Goal: Task Accomplishment & Management: Use online tool/utility

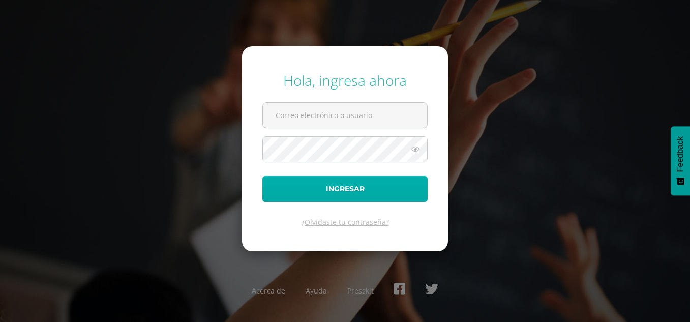
type input "dcruz@bilinguesanjuan.edu.gt"
click at [355, 186] on button "Ingresar" at bounding box center [344, 189] width 165 height 26
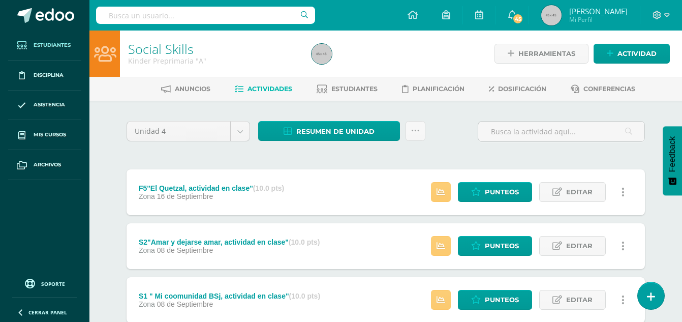
click at [51, 41] on span "Estudiantes" at bounding box center [52, 45] width 37 height 8
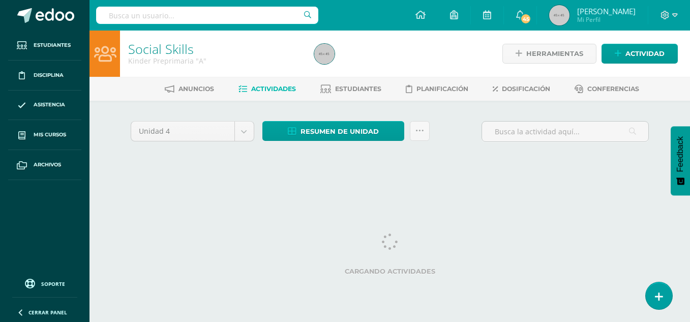
click at [178, 15] on input "text" at bounding box center [207, 15] width 222 height 17
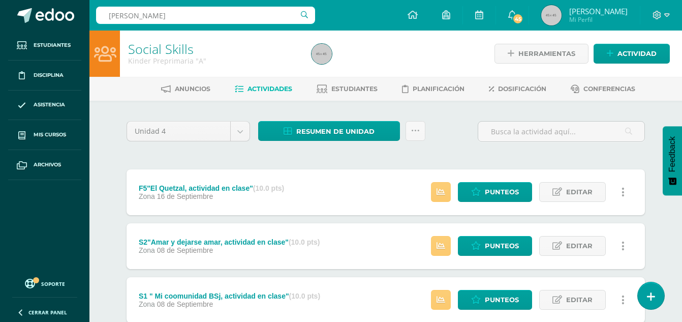
type input "[PERSON_NAME]"
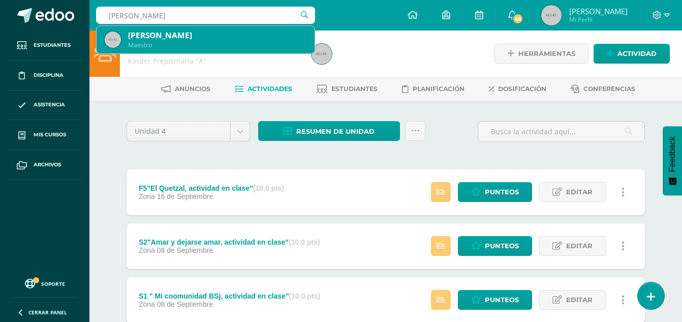
click at [168, 40] on div "[PERSON_NAME]" at bounding box center [217, 35] width 178 height 11
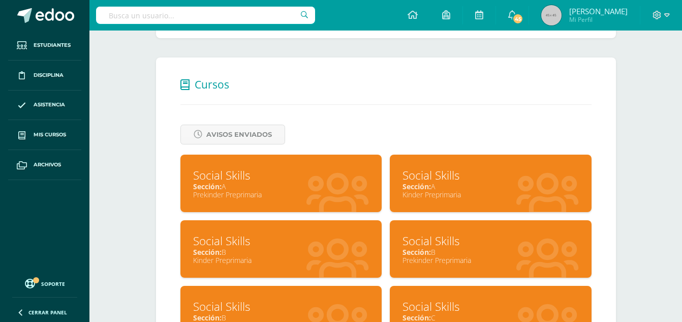
scroll to position [380, 0]
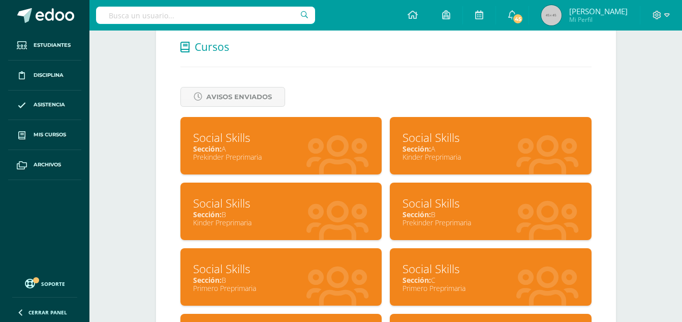
click at [237, 163] on div "Social Skills Sección: A Prekinder Preprimaria" at bounding box center [281, 145] width 202 height 57
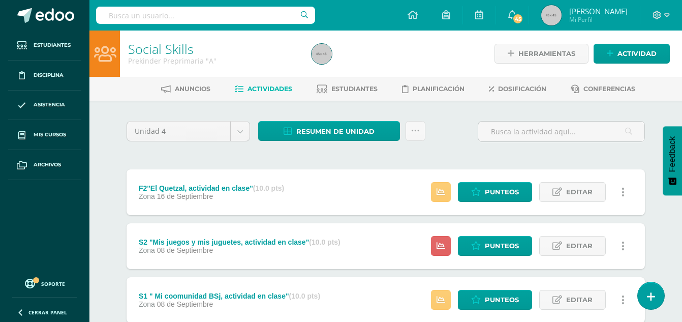
click at [623, 190] on icon at bounding box center [623, 192] width 3 height 11
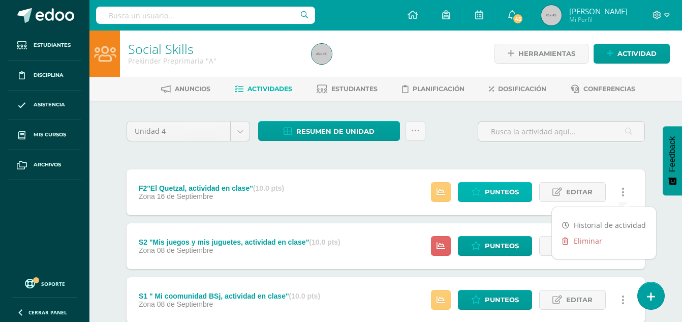
click at [498, 193] on span "Punteos" at bounding box center [502, 191] width 34 height 19
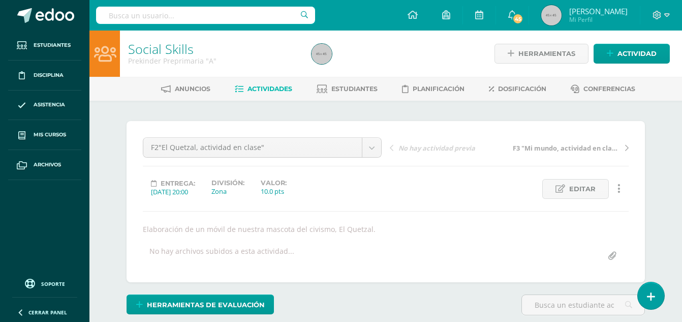
scroll to position [1, 0]
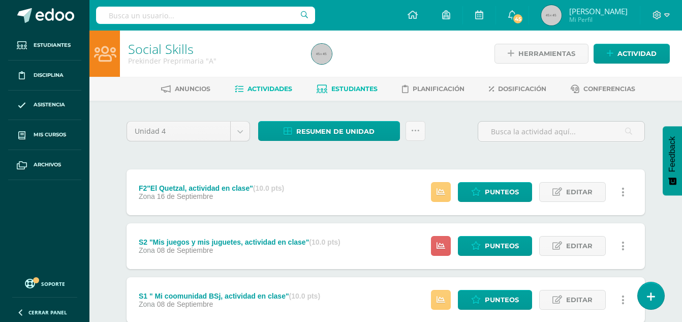
click at [336, 85] on span "Estudiantes" at bounding box center [354, 89] width 46 height 8
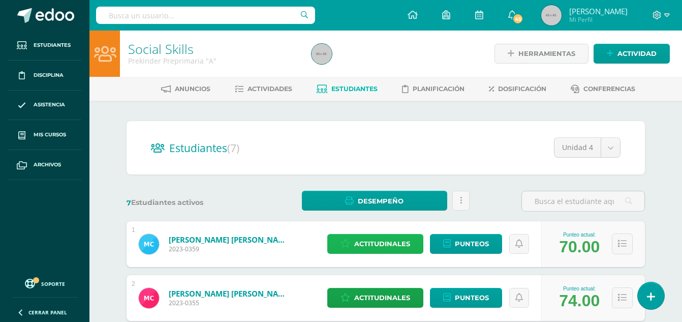
click at [375, 248] on span "Actitudinales" at bounding box center [382, 243] width 56 height 19
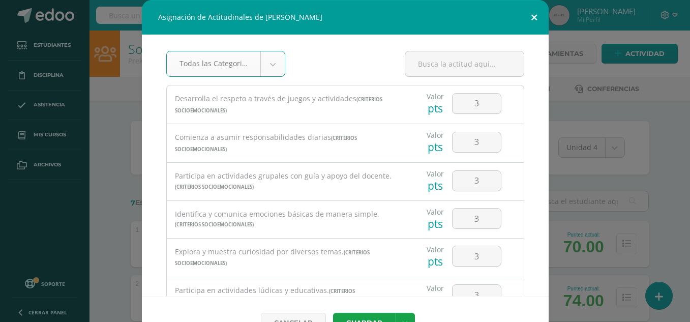
click at [533, 19] on button at bounding box center [533, 17] width 29 height 35
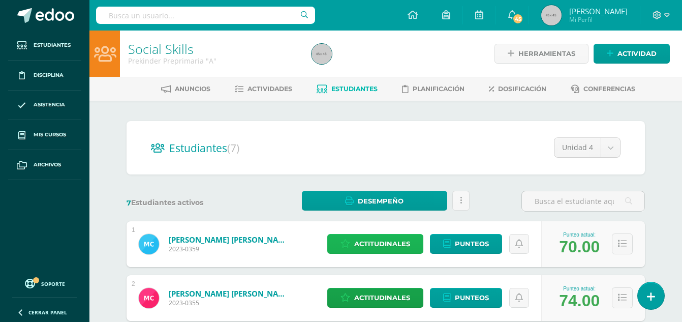
click at [391, 245] on span "Actitudinales" at bounding box center [382, 243] width 56 height 19
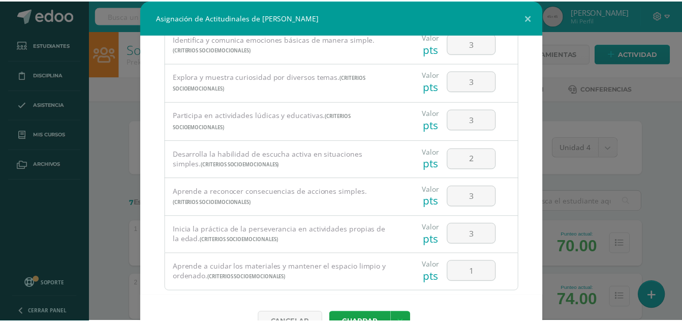
scroll to position [196, 0]
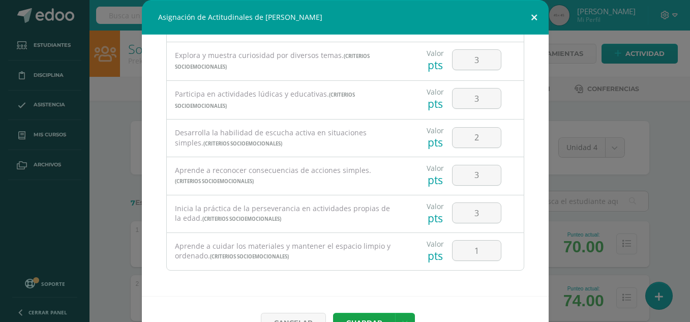
click at [533, 13] on button at bounding box center [533, 17] width 29 height 35
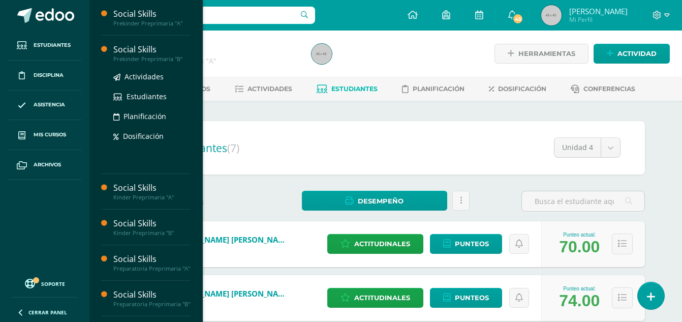
click at [129, 62] on div "Prekinder Preprimaria "B"" at bounding box center [151, 58] width 77 height 7
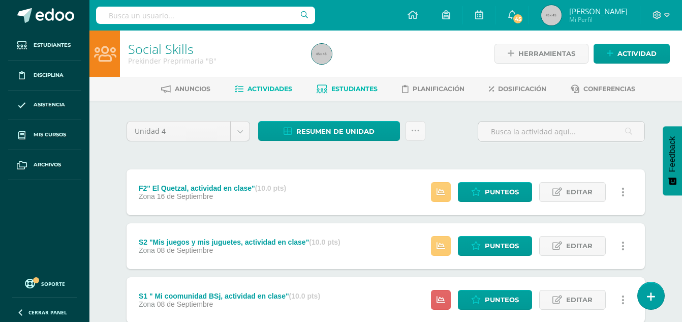
click at [353, 87] on span "Estudiantes" at bounding box center [354, 89] width 46 height 8
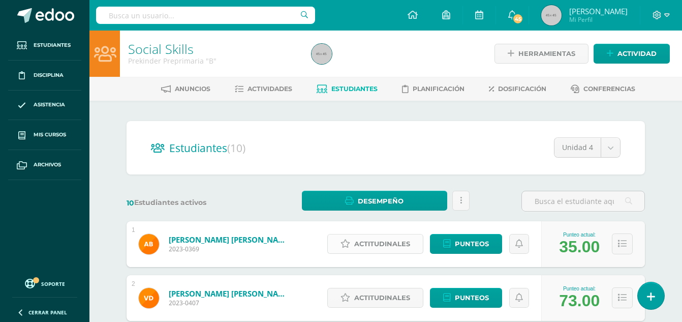
click at [407, 245] on span "Actitudinales" at bounding box center [382, 243] width 56 height 19
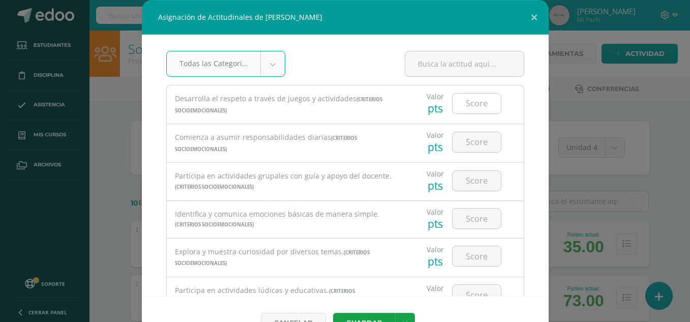
click at [468, 107] on input "number" at bounding box center [476, 104] width 48 height 20
type input "2"
click at [333, 313] on button "Guardar" at bounding box center [364, 323] width 62 height 20
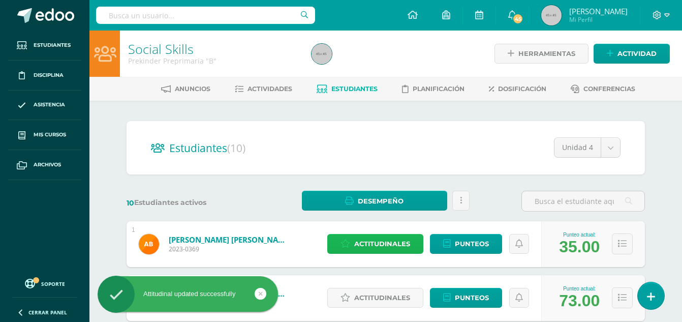
click at [396, 246] on span "Actitudinales" at bounding box center [382, 243] width 56 height 19
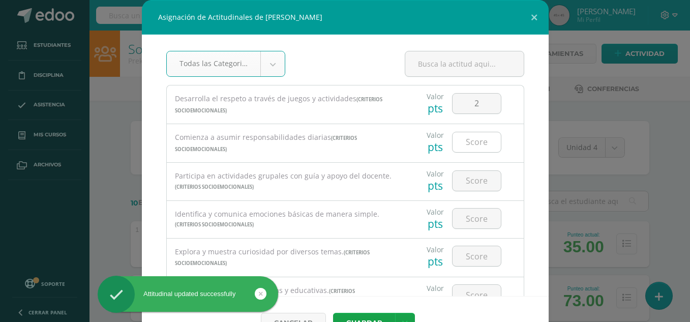
click at [460, 146] on input "number" at bounding box center [476, 142] width 48 height 20
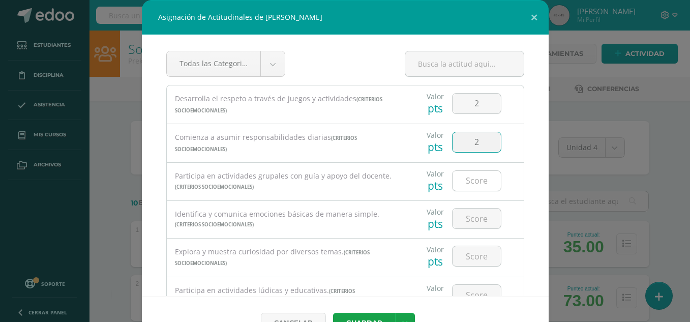
type input "2"
click at [465, 183] on input "number" at bounding box center [476, 181] width 48 height 20
type input "2"
drag, startPoint x: 465, startPoint y: 219, endPoint x: 458, endPoint y: 222, distance: 7.3
click at [458, 222] on input "number" at bounding box center [476, 218] width 48 height 20
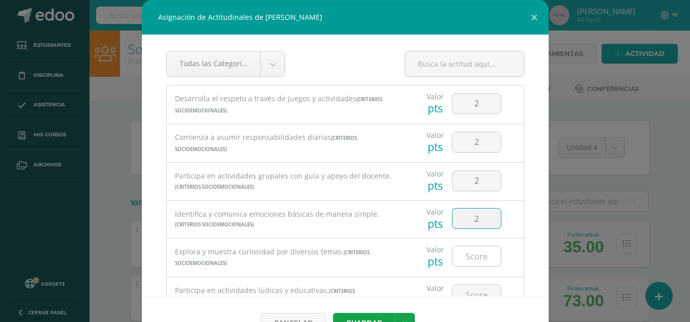
type input "2"
click at [465, 255] on input "number" at bounding box center [476, 256] width 48 height 20
type input "2"
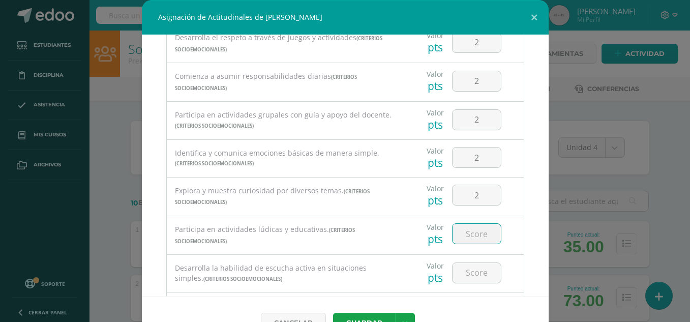
scroll to position [81, 0]
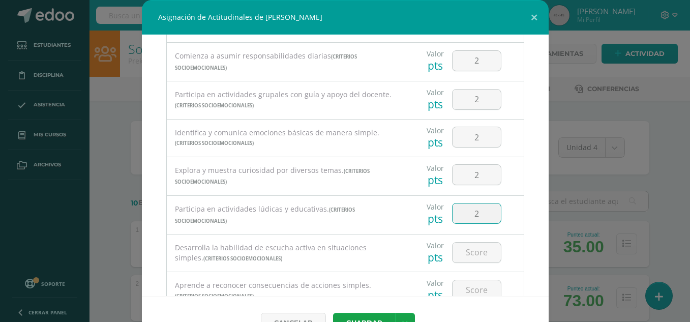
type input "2"
click at [482, 264] on div at bounding box center [476, 252] width 57 height 36
click at [474, 252] on input "number" at bounding box center [476, 252] width 48 height 20
type input "1"
click at [459, 292] on input "number" at bounding box center [476, 290] width 48 height 20
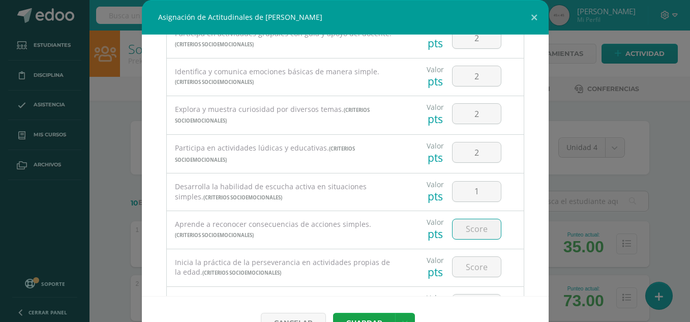
scroll to position [163, 0]
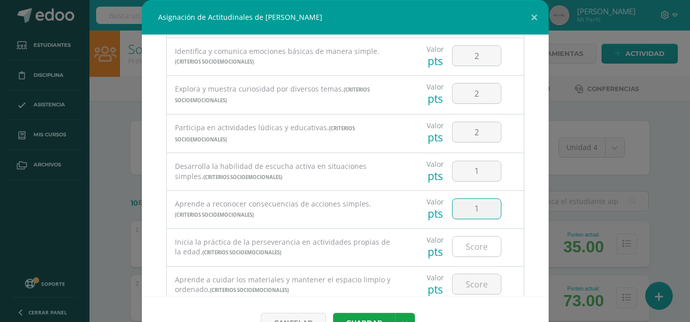
type input "1"
click at [476, 249] on input "number" at bounding box center [476, 246] width 48 height 20
type input "2"
click at [471, 284] on input "number" at bounding box center [476, 284] width 48 height 20
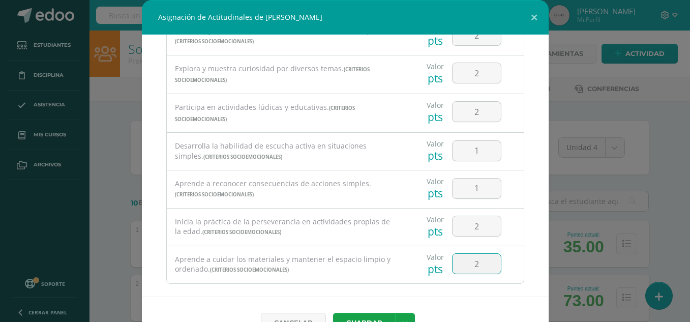
scroll to position [197, 0]
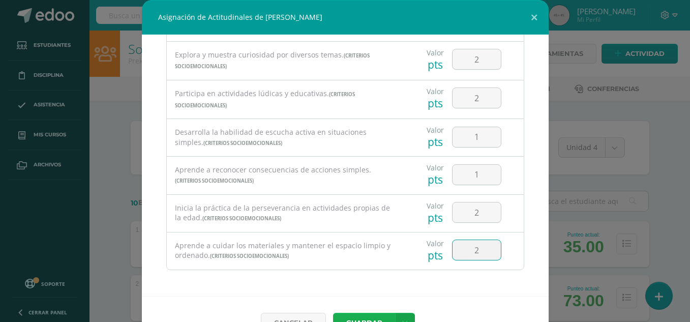
type input "2"
click at [381, 319] on button "Guardar" at bounding box center [364, 323] width 62 height 20
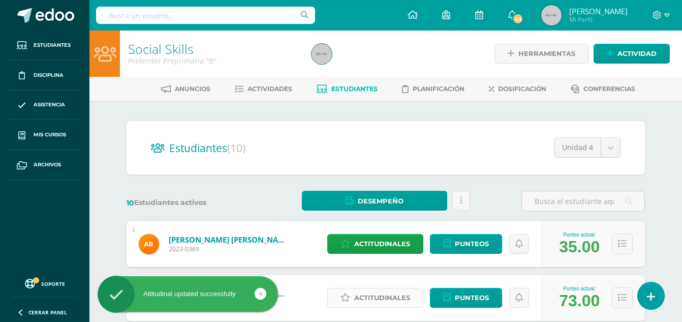
click at [384, 300] on span "Actitudinales" at bounding box center [382, 297] width 56 height 19
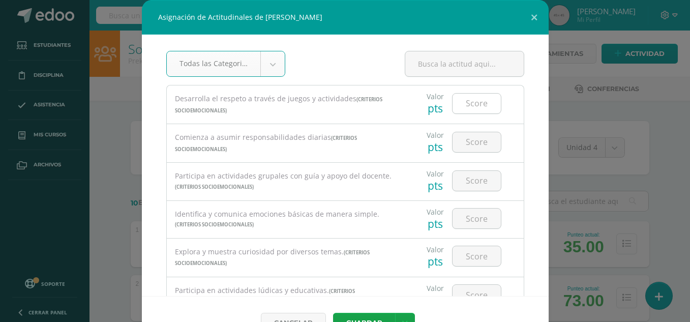
click at [474, 104] on input "number" at bounding box center [476, 104] width 48 height 20
type input "3"
click at [468, 137] on input "number" at bounding box center [476, 142] width 48 height 20
type input "3"
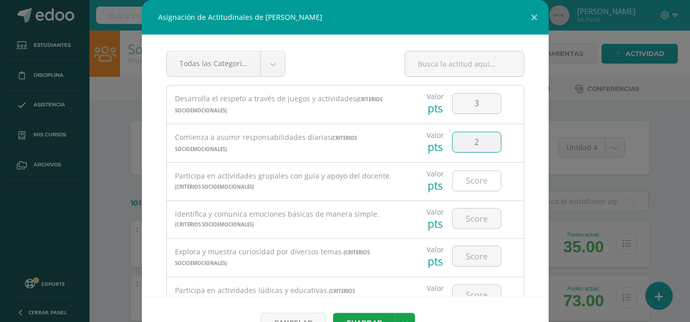
type input "2"
click at [460, 181] on input "number" at bounding box center [476, 181] width 48 height 20
type input "3"
click at [467, 217] on input "number" at bounding box center [476, 218] width 48 height 20
type input "3"
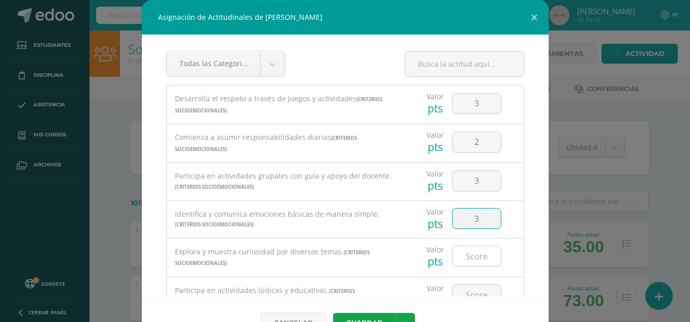
click at [470, 254] on input "number" at bounding box center [476, 256] width 48 height 20
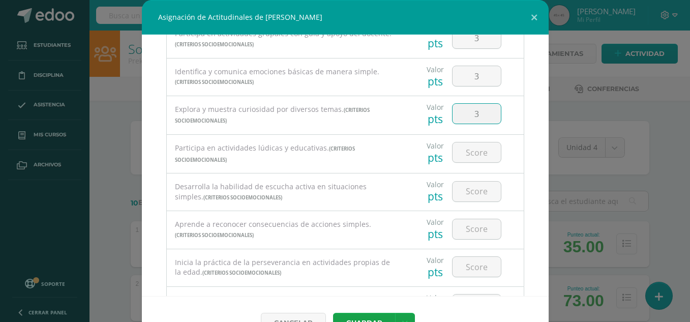
scroll to position [163, 0]
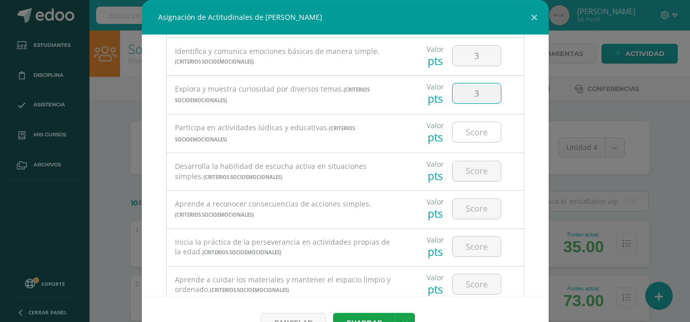
type input "3"
click at [468, 135] on input "number" at bounding box center [476, 132] width 48 height 20
type input "3"
click at [472, 170] on input "number" at bounding box center [476, 171] width 48 height 20
type input "2"
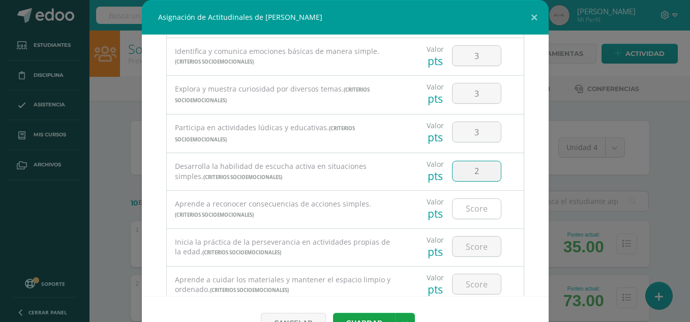
click at [473, 209] on input "number" at bounding box center [476, 209] width 48 height 20
type input "2"
click at [471, 245] on input "number" at bounding box center [476, 246] width 48 height 20
type input "3"
click at [472, 288] on input "number" at bounding box center [476, 284] width 48 height 20
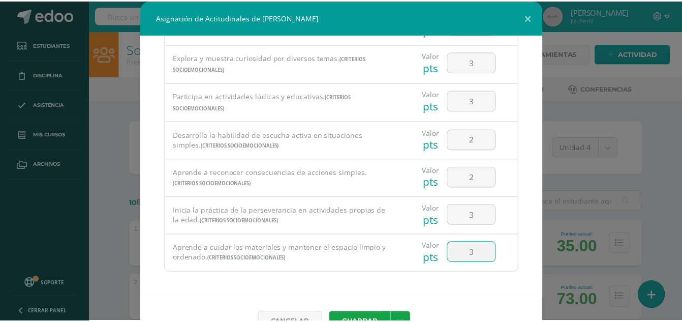
scroll to position [197, 0]
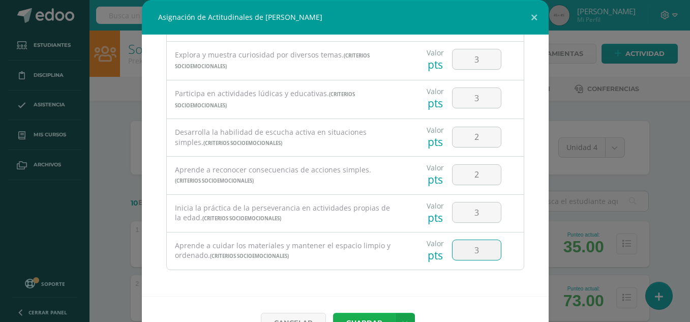
type input "3"
click at [375, 320] on button "Guardar" at bounding box center [364, 323] width 62 height 20
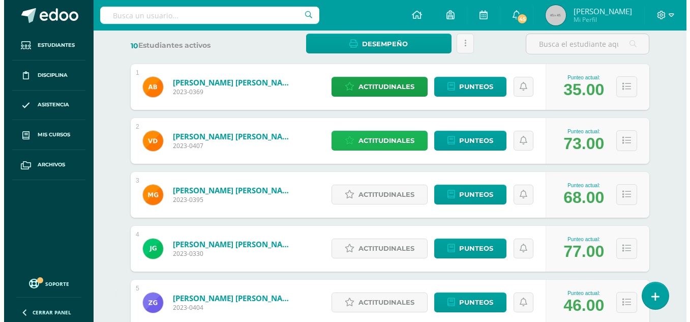
scroll to position [159, 0]
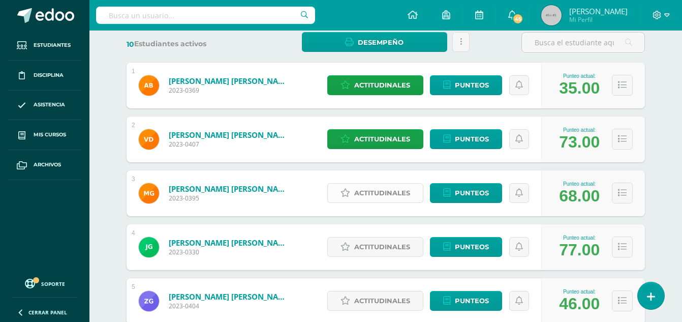
click at [395, 196] on span "Actitudinales" at bounding box center [382, 192] width 56 height 19
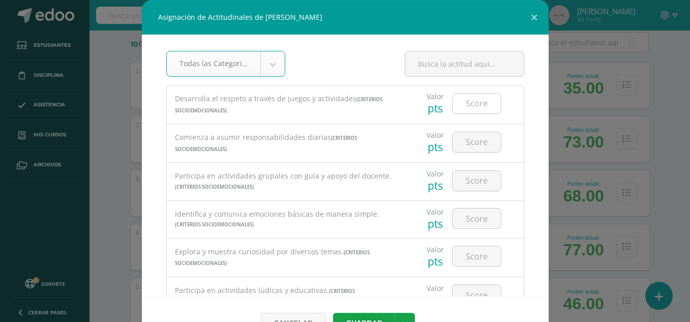
click at [463, 105] on input "number" at bounding box center [476, 104] width 48 height 20
type input "3"
click at [464, 146] on input "number" at bounding box center [476, 142] width 48 height 20
type input "3"
type input "2"
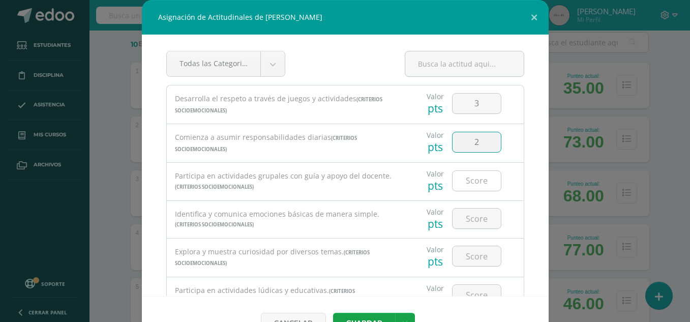
click at [467, 180] on input "number" at bounding box center [476, 181] width 48 height 20
type input "3"
click at [473, 218] on input "number" at bounding box center [476, 218] width 48 height 20
type input "3"
click at [467, 261] on input "number" at bounding box center [476, 256] width 48 height 20
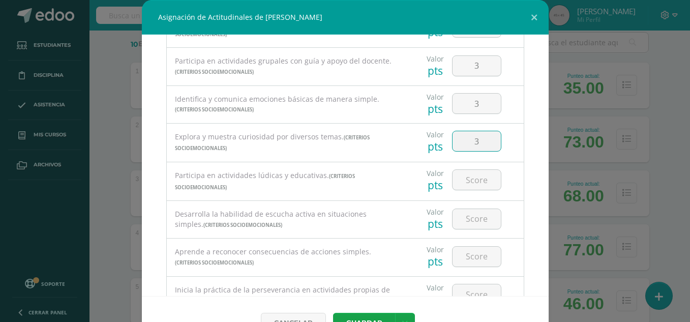
scroll to position [122, 0]
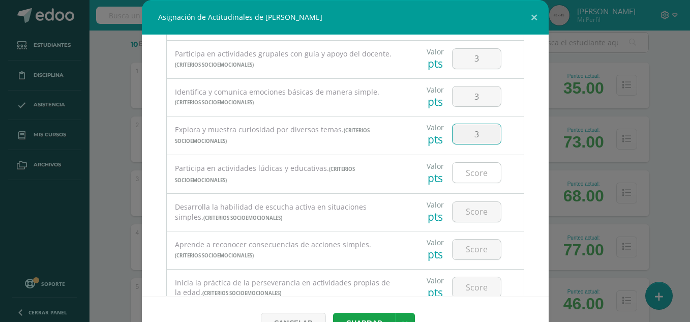
type input "3"
click at [477, 174] on input "number" at bounding box center [476, 173] width 48 height 20
type input "3"
click at [461, 216] on input "number" at bounding box center [476, 212] width 48 height 20
type input "3"
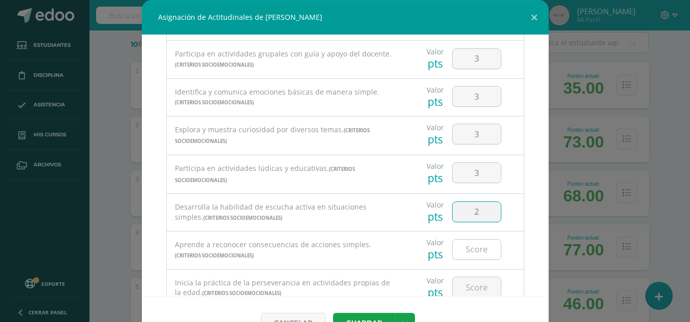
type input "2"
click at [467, 251] on input "number" at bounding box center [476, 249] width 48 height 20
type input "2"
click at [469, 291] on input "number" at bounding box center [476, 287] width 48 height 20
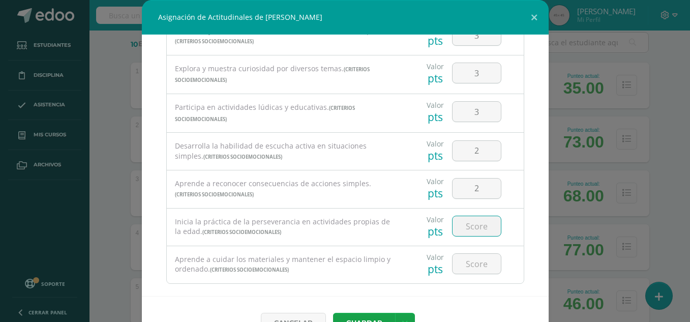
scroll to position [197, 0]
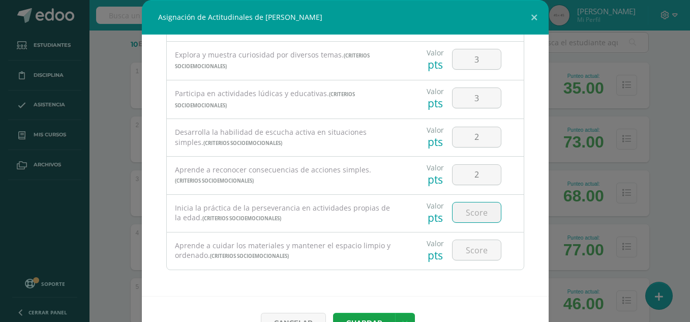
click at [477, 212] on input "number" at bounding box center [476, 212] width 48 height 20
type input "3"
click at [462, 255] on input "number" at bounding box center [476, 250] width 48 height 20
type input "3"
click at [379, 318] on button "Guardar" at bounding box center [364, 323] width 62 height 20
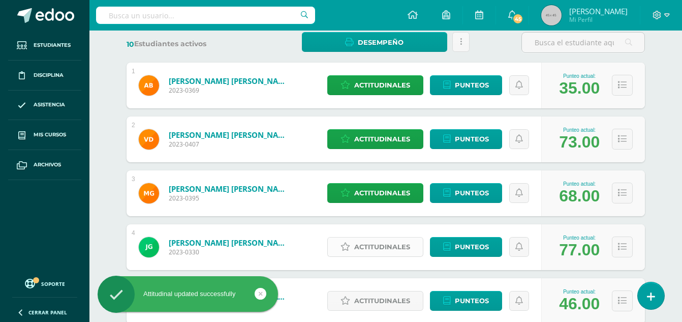
click at [385, 248] on span "Actitudinales" at bounding box center [382, 246] width 56 height 19
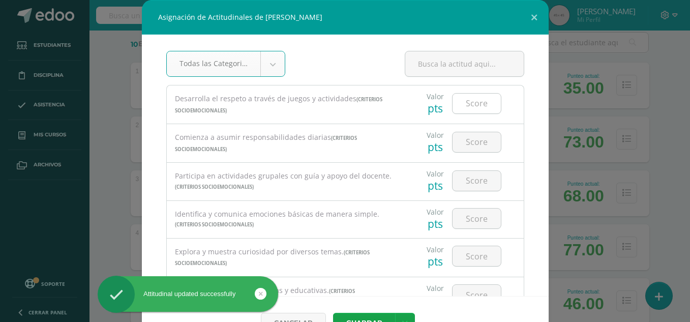
click at [463, 94] on input "number" at bounding box center [476, 104] width 48 height 20
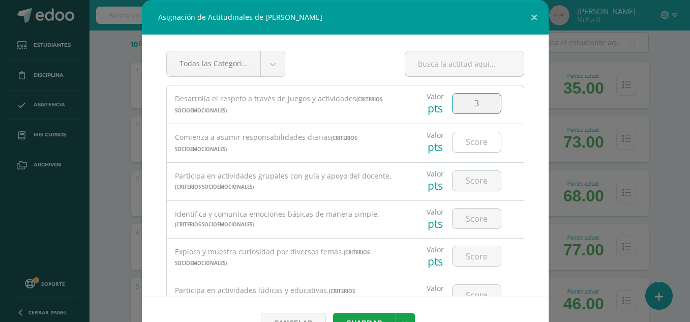
type input "3"
click at [463, 139] on input "number" at bounding box center [476, 142] width 48 height 20
type input "3"
click at [460, 181] on input "number" at bounding box center [476, 181] width 48 height 20
type input "3"
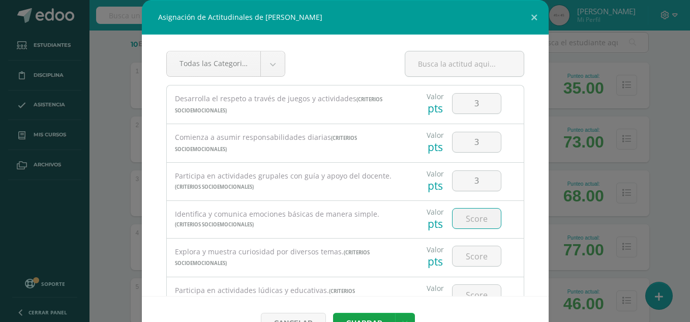
click at [461, 218] on input "number" at bounding box center [476, 218] width 48 height 20
type input "3"
click at [464, 256] on input "number" at bounding box center [476, 256] width 48 height 20
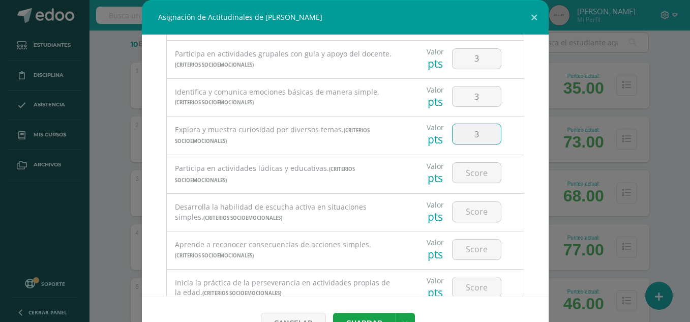
scroll to position [142, 0]
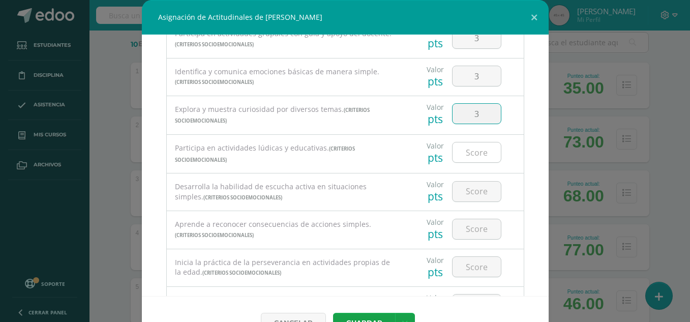
type input "3"
click at [470, 157] on input "number" at bounding box center [476, 152] width 48 height 20
type input "3"
click at [470, 197] on input "number" at bounding box center [476, 191] width 48 height 20
type input "2"
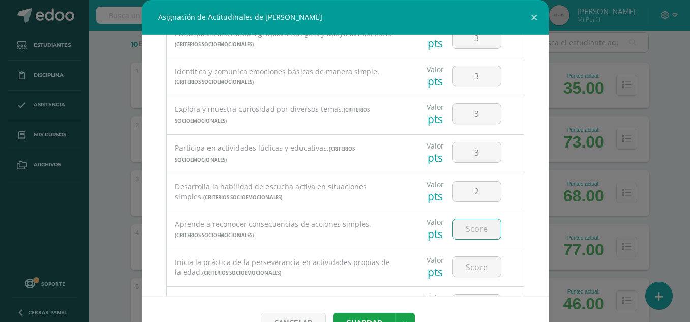
click at [470, 229] on input "number" at bounding box center [476, 229] width 48 height 20
type input "3"
click at [468, 262] on input "number" at bounding box center [476, 267] width 48 height 20
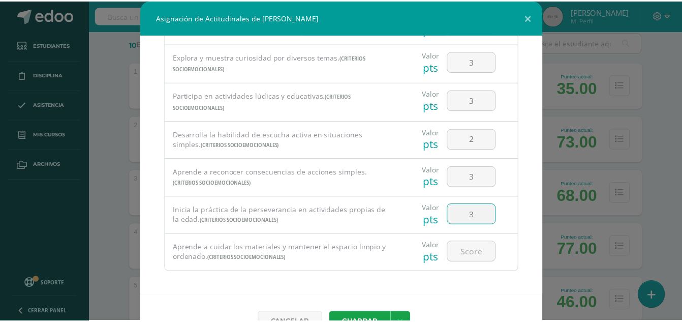
scroll to position [197, 0]
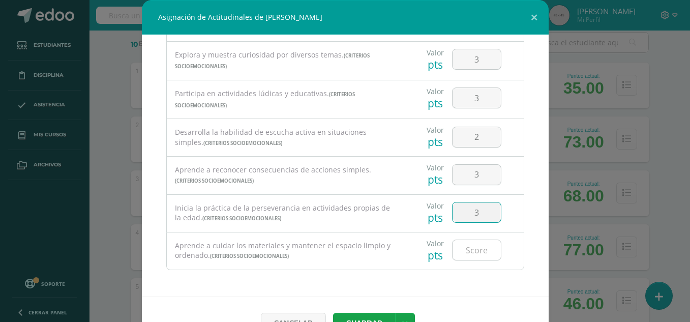
type input "3"
click at [474, 257] on input "number" at bounding box center [476, 250] width 48 height 20
type input "3"
click at [375, 321] on button "Guardar" at bounding box center [364, 323] width 62 height 20
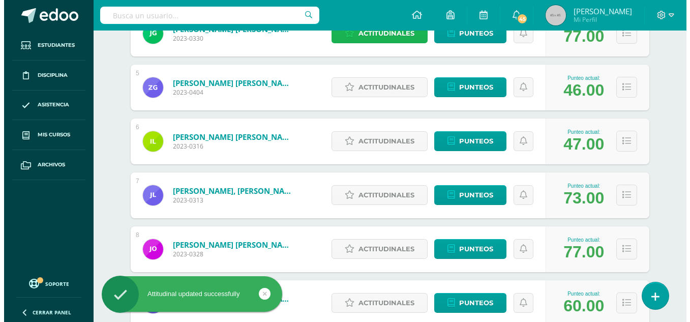
scroll to position [393, 0]
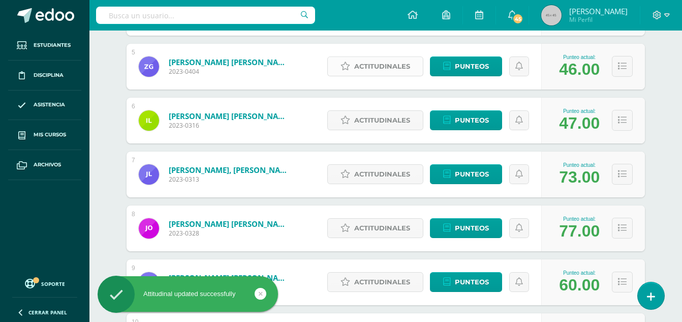
click at [401, 69] on span "Actitudinales" at bounding box center [382, 66] width 56 height 19
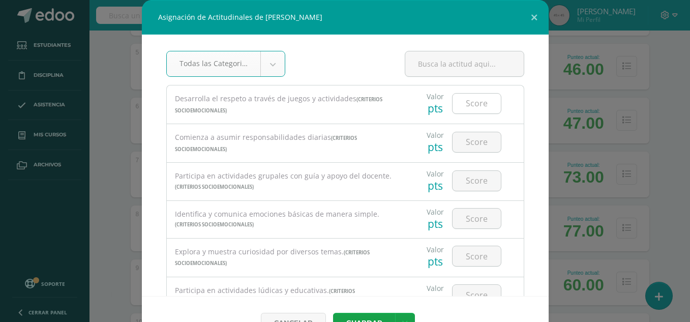
click at [460, 105] on input "number" at bounding box center [476, 104] width 48 height 20
type input "3"
click at [466, 141] on input "number" at bounding box center [476, 142] width 48 height 20
type input "3"
click at [469, 180] on input "number" at bounding box center [476, 181] width 48 height 20
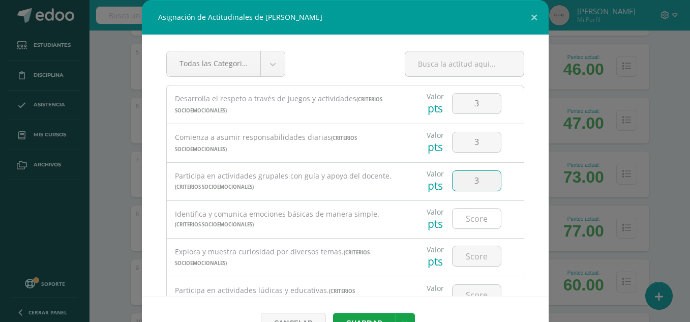
type input "3"
click at [464, 223] on input "number" at bounding box center [476, 218] width 48 height 20
type input "3"
click at [462, 258] on input "number" at bounding box center [476, 256] width 48 height 20
type input "3"
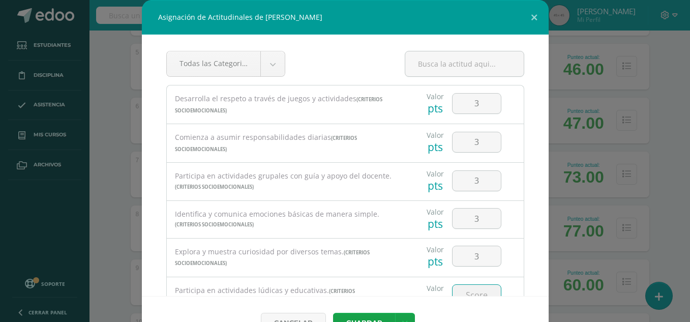
click at [467, 294] on input "number" at bounding box center [476, 295] width 48 height 20
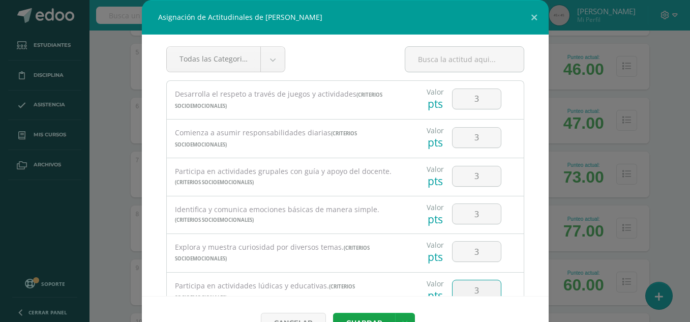
click at [467, 294] on input "3" at bounding box center [476, 290] width 48 height 20
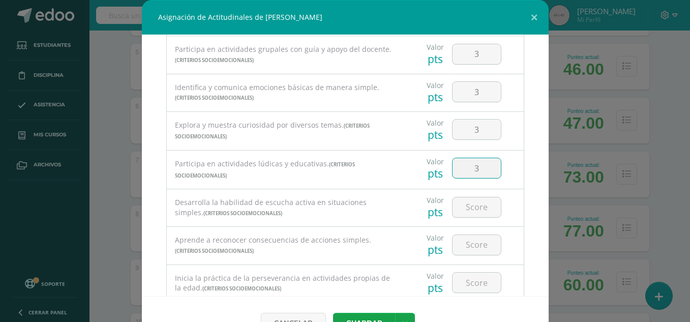
scroll to position [147, 0]
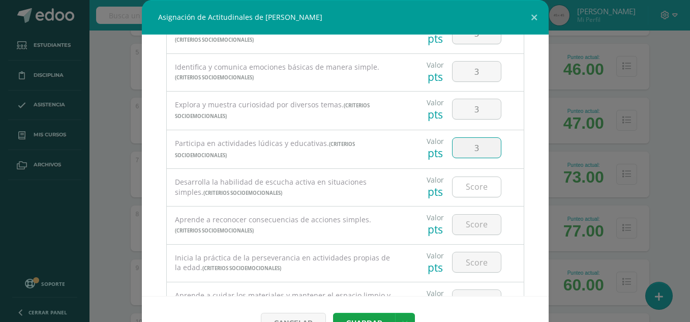
type input "3"
click at [471, 187] on input "number" at bounding box center [476, 187] width 48 height 20
type input "3"
click at [466, 229] on input "number" at bounding box center [476, 224] width 48 height 20
type input "3"
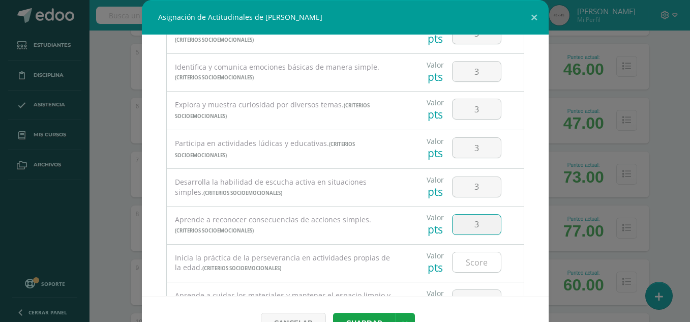
click at [468, 264] on input "number" at bounding box center [476, 262] width 48 height 20
type input "3"
click at [470, 295] on input "number" at bounding box center [476, 300] width 48 height 20
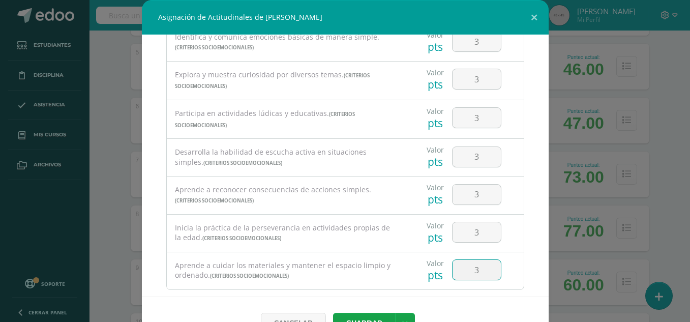
scroll to position [197, 0]
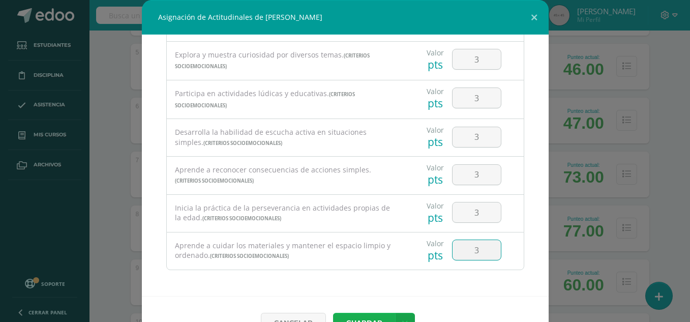
type input "3"
click at [378, 315] on button "Guardar" at bounding box center [364, 323] width 62 height 20
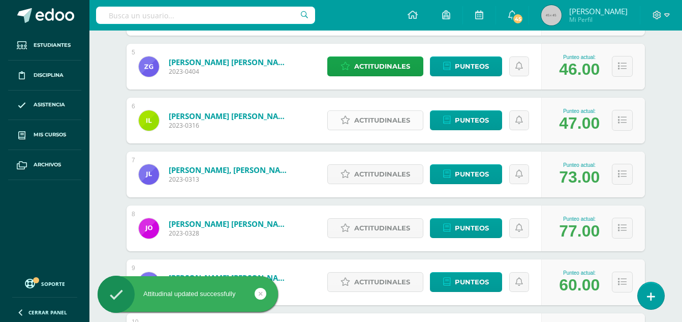
click at [381, 121] on span "Actitudinales" at bounding box center [382, 120] width 56 height 19
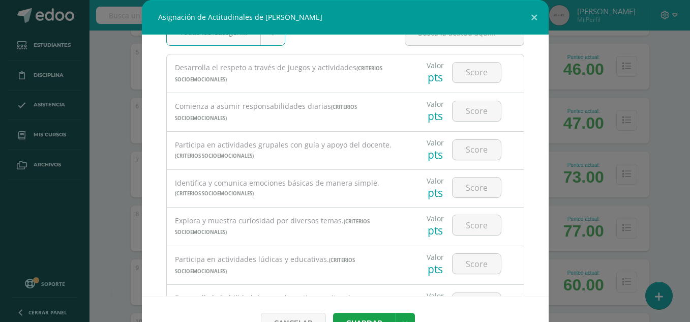
scroll to position [41, 0]
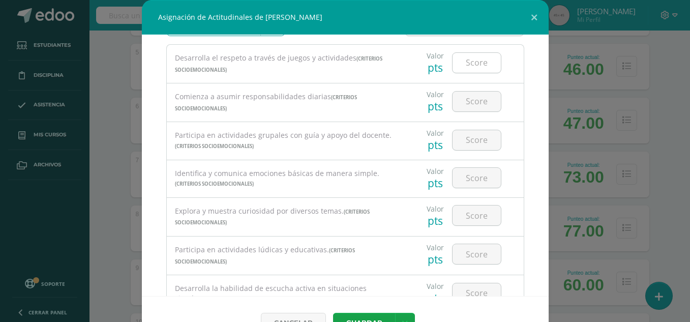
click at [463, 68] on input "number" at bounding box center [476, 63] width 48 height 20
type input "3"
click at [470, 102] on input "number" at bounding box center [476, 101] width 48 height 20
type input "3"
click at [464, 142] on input "number" at bounding box center [476, 140] width 48 height 20
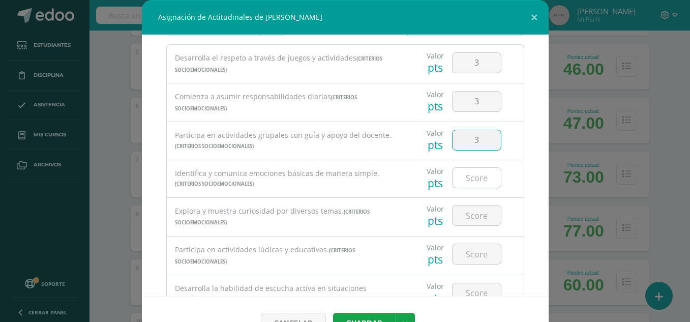
type input "3"
click at [466, 174] on input "number" at bounding box center [476, 178] width 48 height 20
type input "3"
click at [467, 215] on input "number" at bounding box center [476, 215] width 48 height 20
type input "3"
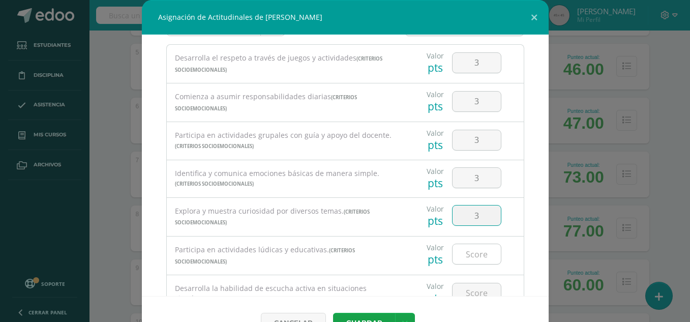
click at [468, 251] on input "number" at bounding box center [476, 254] width 48 height 20
type input "3"
click at [470, 288] on input "number" at bounding box center [476, 293] width 48 height 20
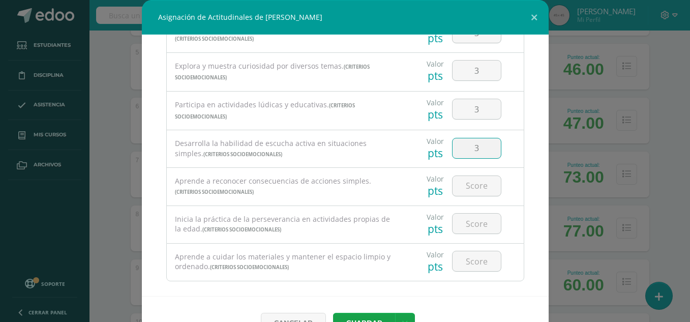
scroll to position [197, 0]
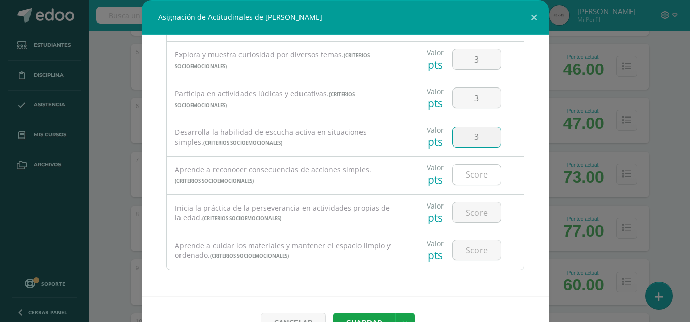
type input "3"
click at [471, 181] on input "number" at bounding box center [476, 175] width 48 height 20
type input "3"
click at [469, 210] on input "number" at bounding box center [476, 212] width 48 height 20
type input "3"
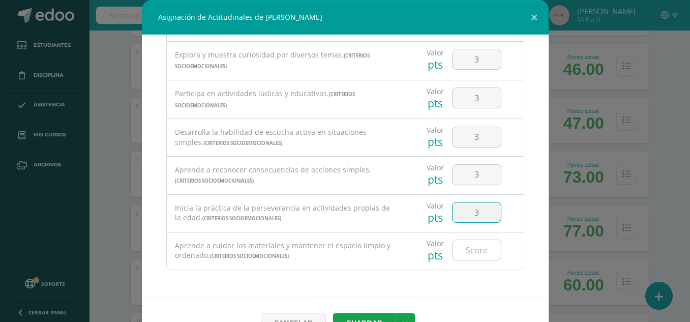
click at [468, 247] on input "number" at bounding box center [476, 250] width 48 height 20
type input "3"
click at [379, 320] on button "Guardar" at bounding box center [364, 323] width 62 height 20
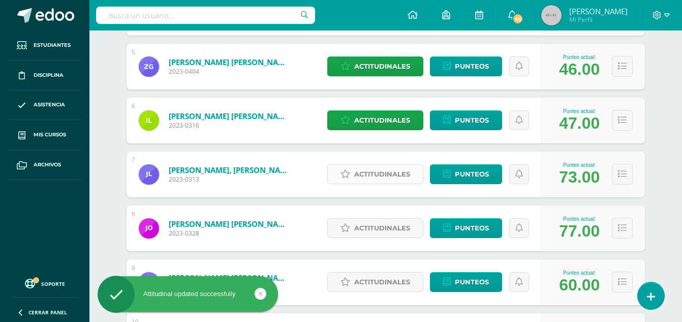
click at [399, 171] on span "Actitudinales" at bounding box center [382, 174] width 56 height 19
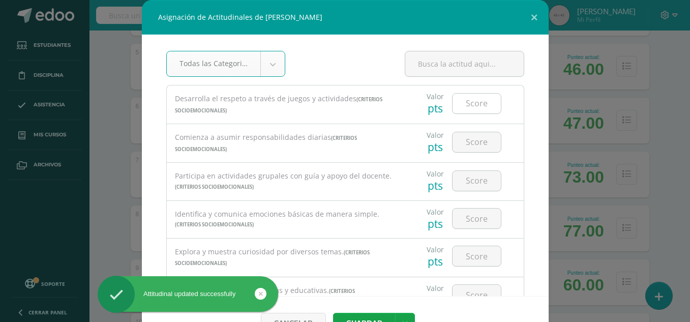
click at [470, 111] on input "number" at bounding box center [476, 104] width 48 height 20
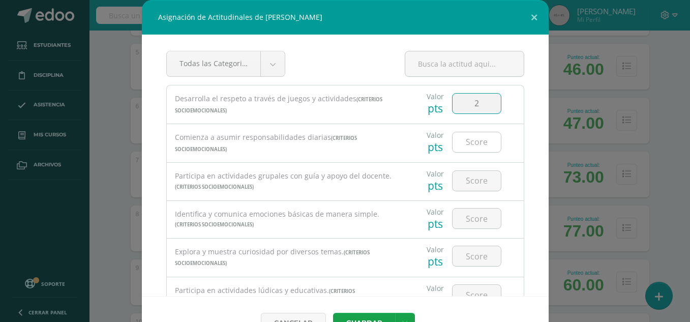
type input "2"
click at [467, 147] on input "number" at bounding box center [476, 142] width 48 height 20
type input "3"
click at [465, 183] on input "number" at bounding box center [476, 181] width 48 height 20
type input "3"
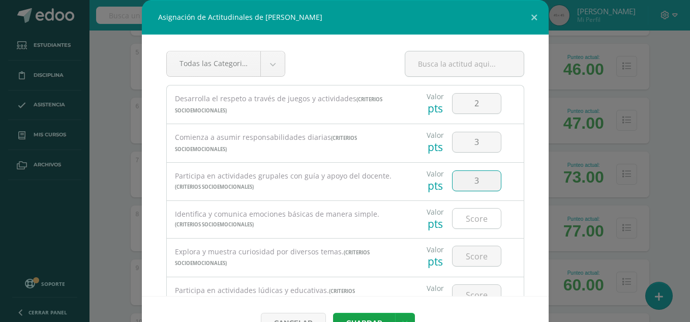
click at [472, 216] on input "number" at bounding box center [476, 218] width 48 height 20
type input "3"
click at [468, 260] on input "number" at bounding box center [476, 256] width 48 height 20
type input "3"
click at [467, 289] on input "number" at bounding box center [476, 295] width 48 height 20
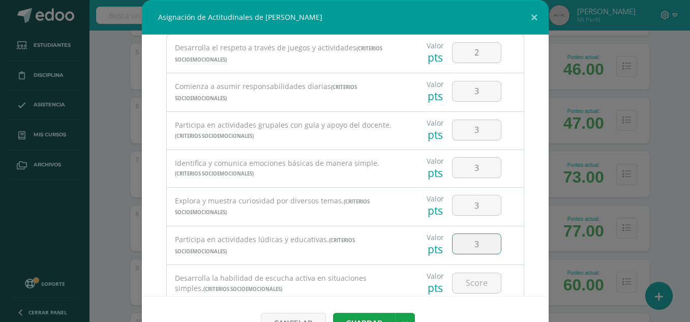
scroll to position [66, 0]
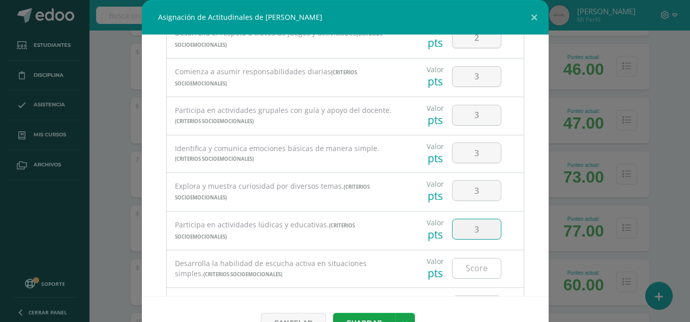
type input "3"
click at [478, 270] on input "number" at bounding box center [476, 268] width 48 height 20
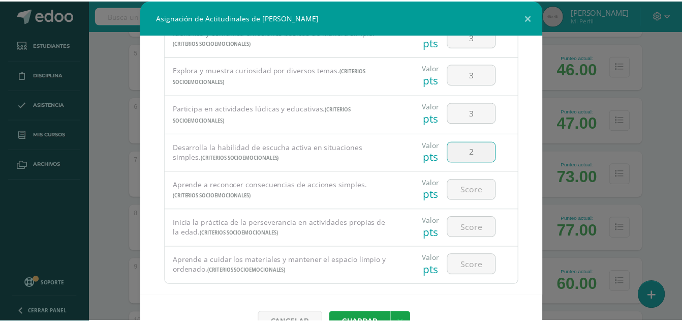
scroll to position [188, 0]
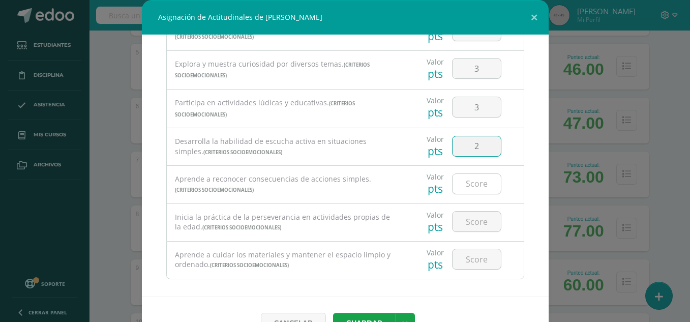
type input "2"
click at [477, 188] on input "number" at bounding box center [476, 184] width 48 height 20
type input "3"
click at [466, 222] on input "number" at bounding box center [476, 221] width 48 height 20
type input "3"
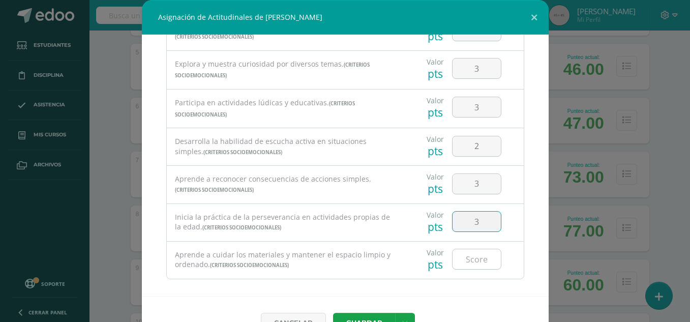
click at [466, 261] on input "number" at bounding box center [476, 259] width 48 height 20
type input "3"
click at [371, 317] on button "Guardar" at bounding box center [364, 323] width 62 height 20
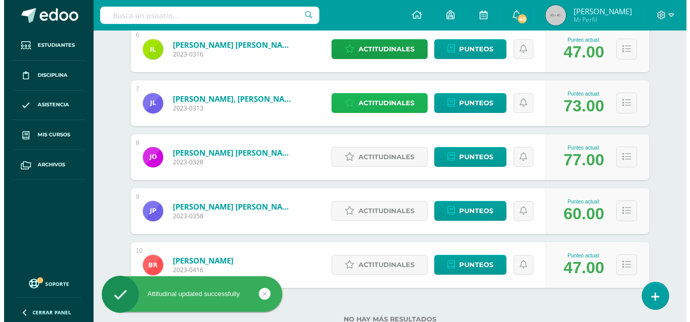
scroll to position [498, 0]
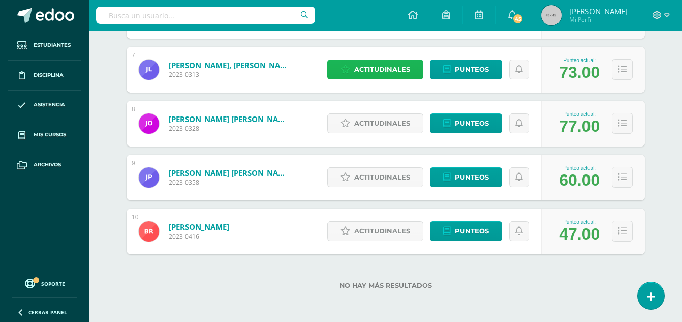
click at [382, 72] on span "Actitudinales" at bounding box center [382, 69] width 56 height 19
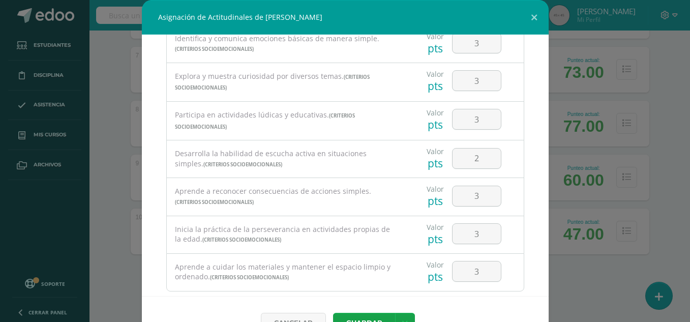
scroll to position [197, 0]
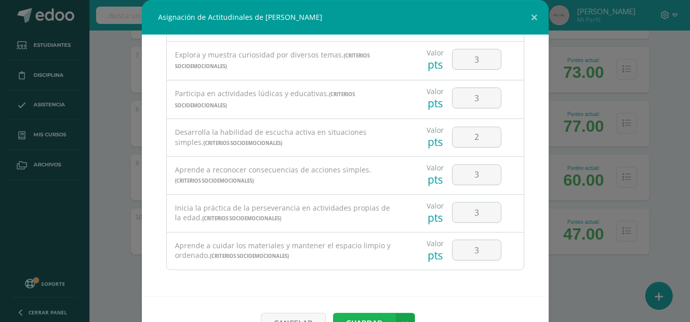
click at [366, 317] on button "Guardar" at bounding box center [364, 323] width 62 height 20
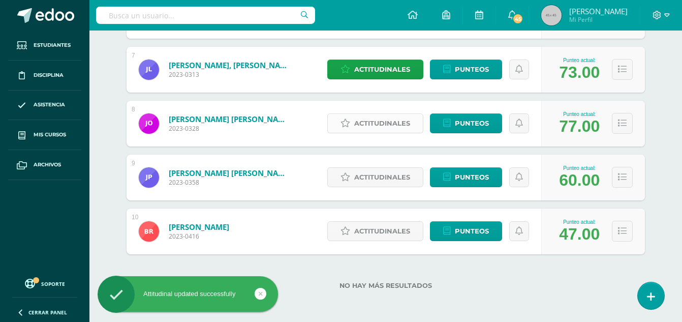
click at [373, 119] on span "Actitudinales" at bounding box center [382, 123] width 56 height 19
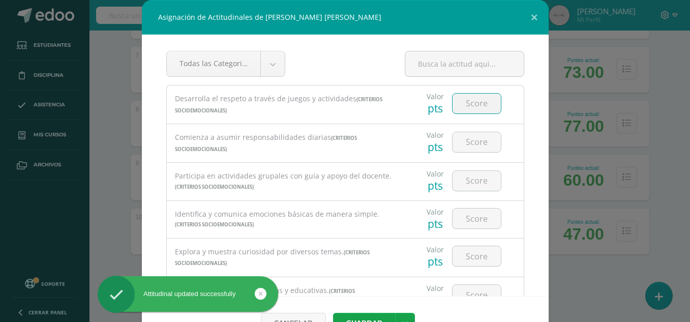
click at [484, 102] on input "number" at bounding box center [476, 104] width 48 height 20
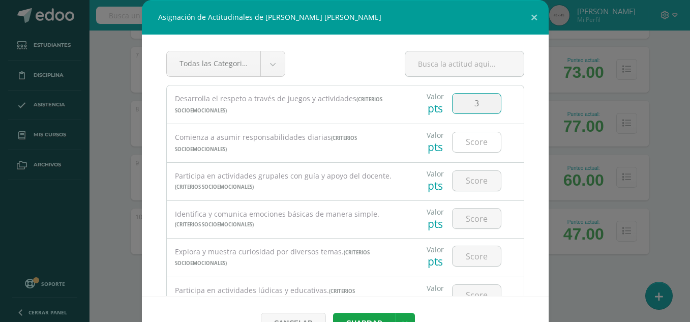
type input "3"
drag, startPoint x: 469, startPoint y: 147, endPoint x: 458, endPoint y: 143, distance: 11.4
click at [458, 143] on input "number" at bounding box center [476, 142] width 48 height 20
type input "3"
drag, startPoint x: 464, startPoint y: 187, endPoint x: 458, endPoint y: 179, distance: 9.5
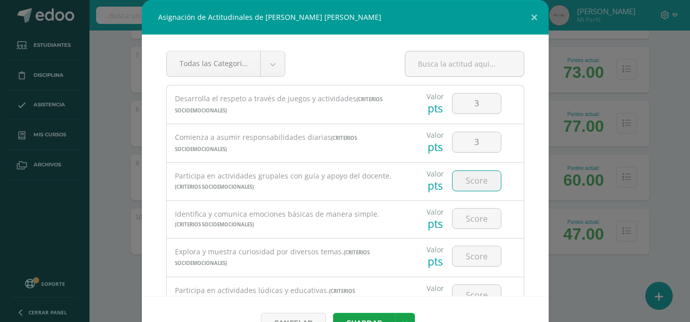
click at [458, 179] on input "number" at bounding box center [476, 181] width 48 height 20
type input "3"
drag, startPoint x: 460, startPoint y: 221, endPoint x: 452, endPoint y: 219, distance: 8.9
click at [452, 219] on input "number" at bounding box center [476, 218] width 48 height 20
type input "3"
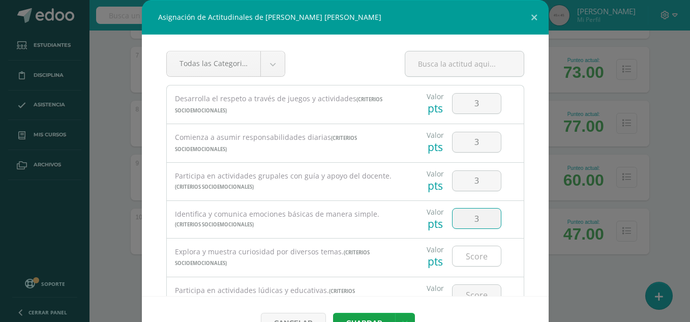
click at [452, 252] on input "number" at bounding box center [476, 256] width 48 height 20
type input "3"
click at [464, 288] on input "number" at bounding box center [476, 295] width 48 height 20
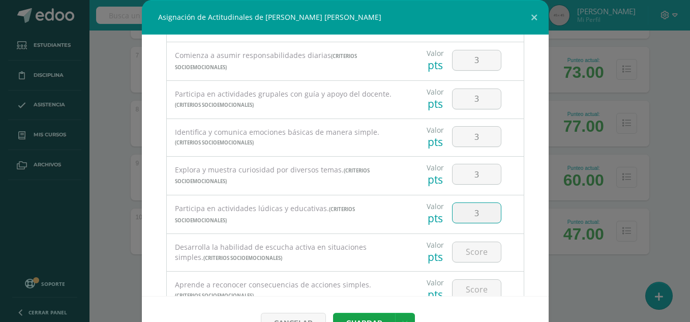
scroll to position [86, 0]
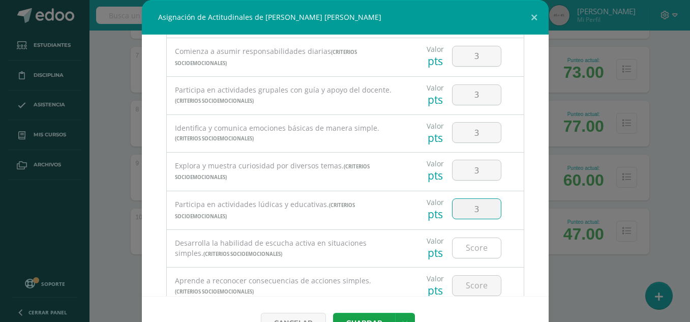
type input "3"
click at [474, 248] on input "number" at bounding box center [476, 248] width 48 height 20
type input "2"
click at [467, 289] on input "number" at bounding box center [476, 285] width 48 height 20
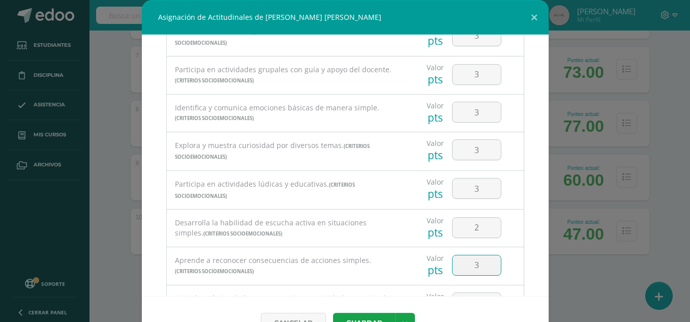
scroll to position [127, 0]
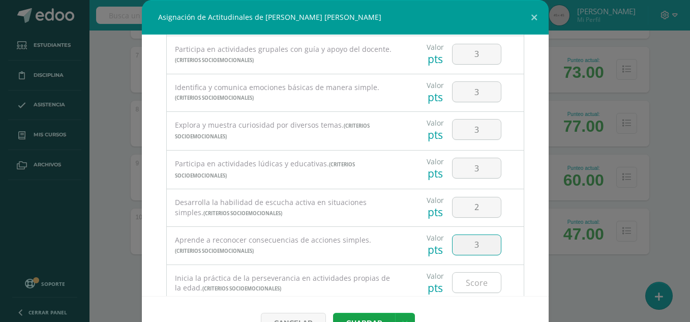
type input "3"
click at [474, 286] on input "number" at bounding box center [476, 282] width 48 height 20
type input "3"
click at [383, 315] on button "Guardar" at bounding box center [364, 323] width 62 height 20
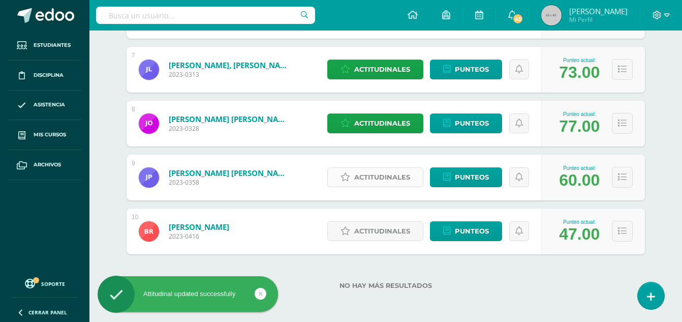
click at [384, 177] on span "Actitudinales" at bounding box center [382, 177] width 56 height 19
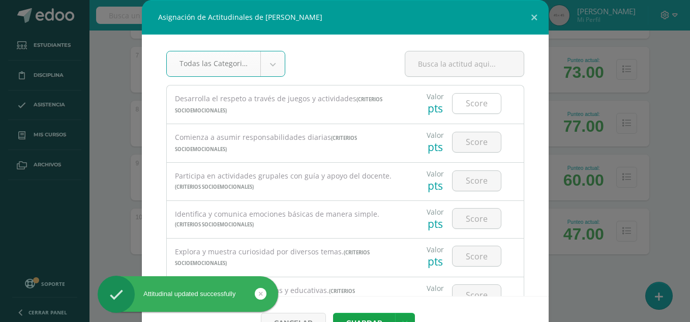
click at [462, 103] on input "number" at bounding box center [476, 104] width 48 height 20
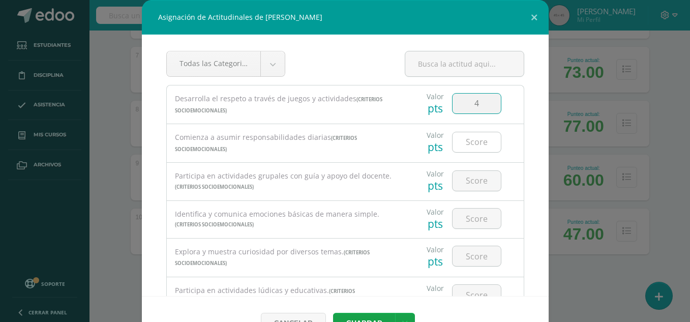
type input "4"
click at [478, 142] on input "number" at bounding box center [476, 142] width 48 height 20
click at [480, 105] on input "4" at bounding box center [476, 104] width 48 height 20
type input "1"
click at [467, 144] on input "number" at bounding box center [476, 142] width 48 height 20
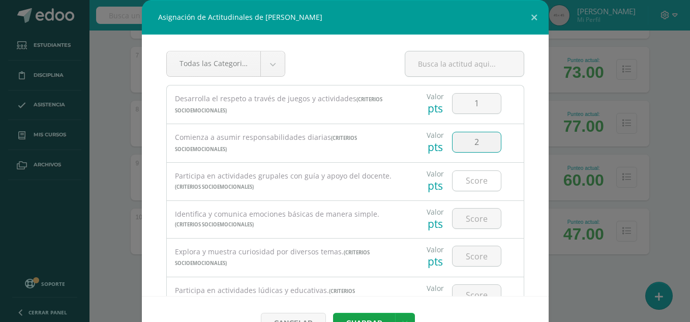
type input "2"
click at [472, 180] on input "number" at bounding box center [476, 181] width 48 height 20
type input "2"
click at [468, 217] on input "number" at bounding box center [476, 218] width 48 height 20
type input "1"
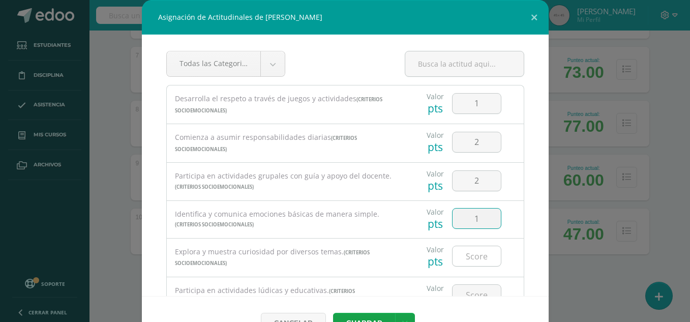
click at [468, 254] on input "number" at bounding box center [476, 256] width 48 height 20
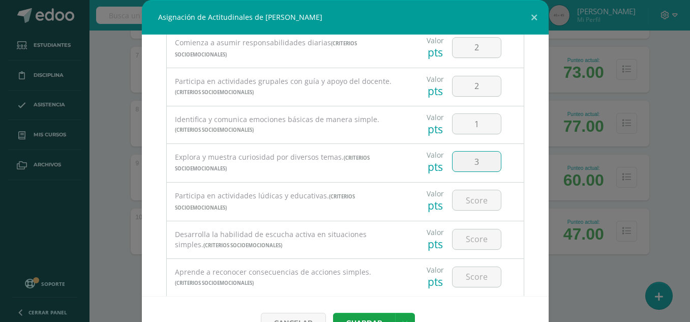
scroll to position [102, 0]
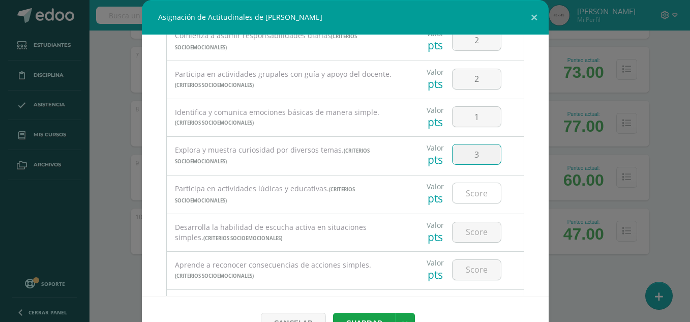
type input "3"
click at [466, 195] on input "number" at bounding box center [476, 193] width 48 height 20
type input "3"
click at [463, 236] on input "number" at bounding box center [476, 232] width 48 height 20
type input "1"
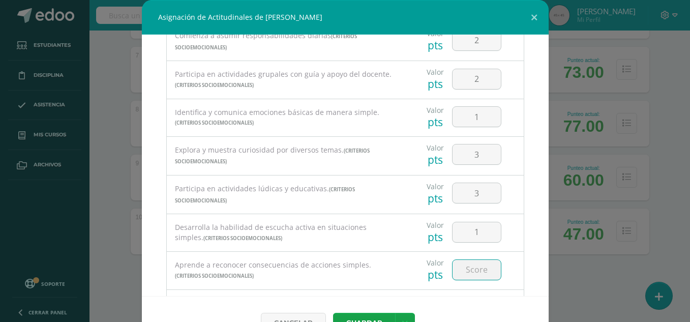
click at [466, 272] on input "number" at bounding box center [476, 270] width 48 height 20
type input "1"
click at [371, 320] on button "Guardar" at bounding box center [364, 323] width 62 height 20
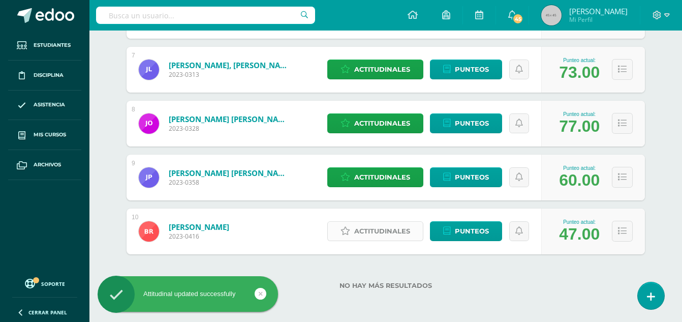
click at [380, 232] on span "Actitudinales" at bounding box center [382, 231] width 56 height 19
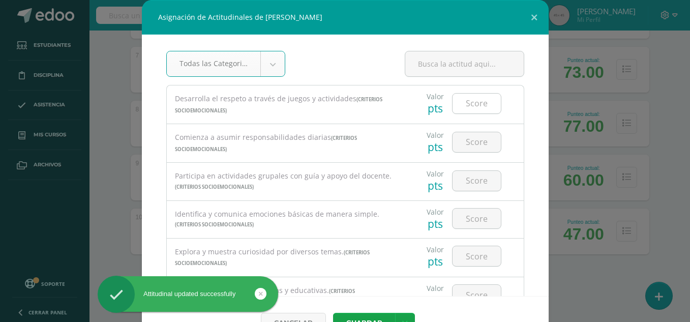
click at [467, 109] on input "number" at bounding box center [476, 104] width 48 height 20
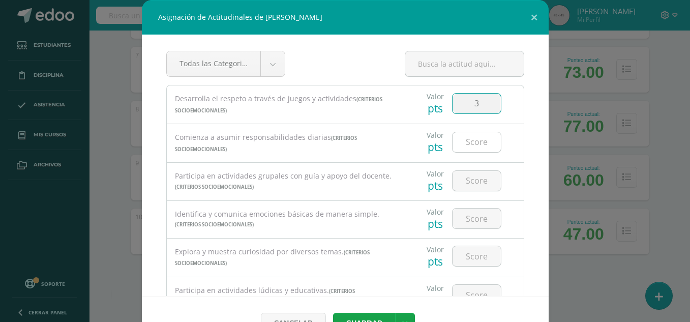
type input "3"
click at [468, 142] on input "number" at bounding box center [476, 142] width 48 height 20
type input "3"
click at [464, 179] on input "number" at bounding box center [476, 181] width 48 height 20
type input "3"
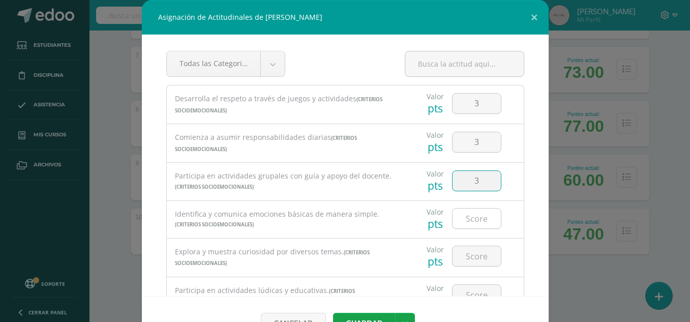
click at [473, 219] on input "number" at bounding box center [476, 218] width 48 height 20
type input "3"
click at [467, 261] on input "number" at bounding box center [476, 256] width 48 height 20
type input "3"
click at [467, 291] on input "number" at bounding box center [476, 295] width 48 height 20
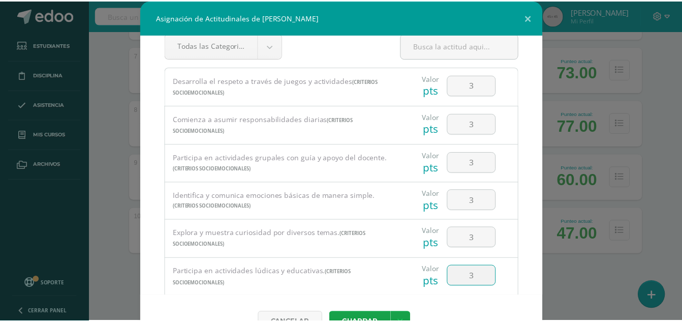
scroll to position [25, 0]
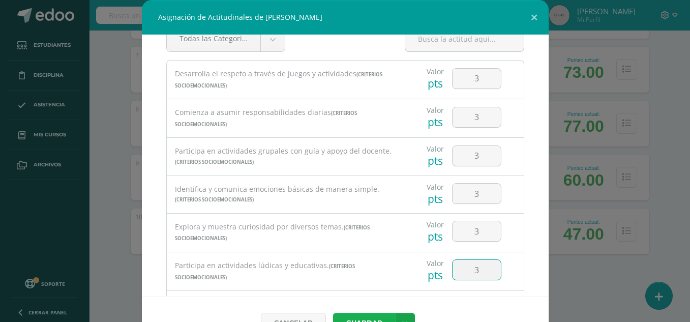
type input "3"
click at [359, 317] on button "Guardar" at bounding box center [364, 323] width 62 height 20
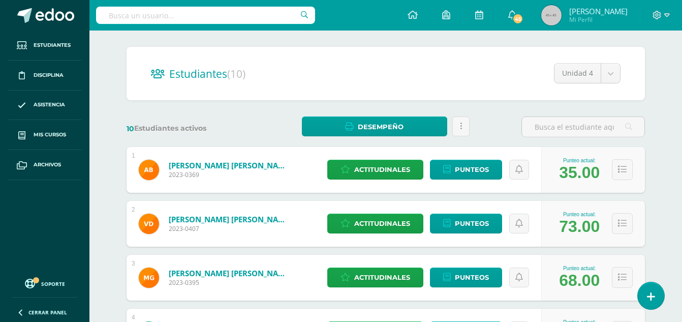
scroll to position [0, 0]
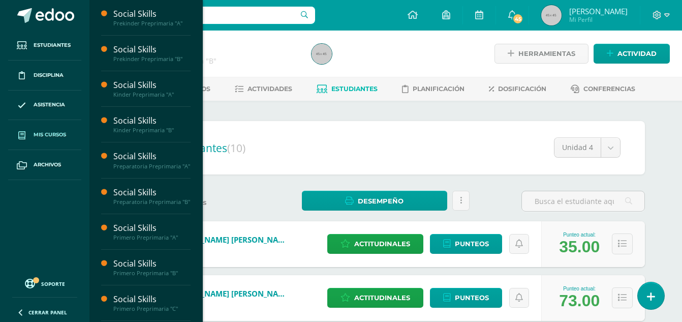
click at [56, 135] on span "Mis cursos" at bounding box center [50, 135] width 33 height 8
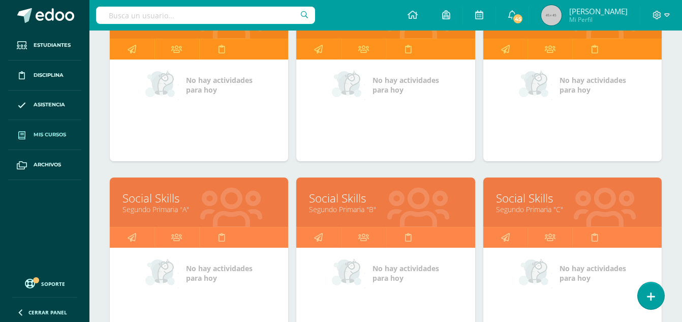
scroll to position [608, 0]
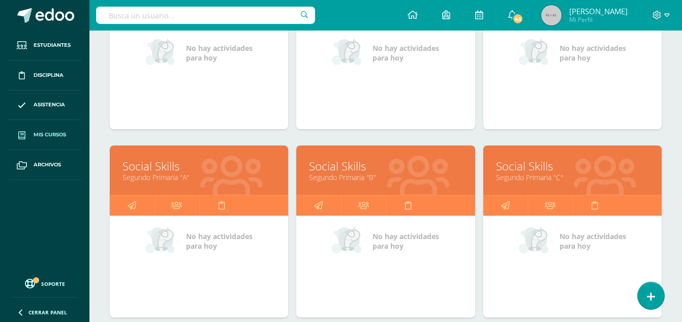
click at [166, 178] on link "Segundo Primaria "A"" at bounding box center [198, 177] width 153 height 10
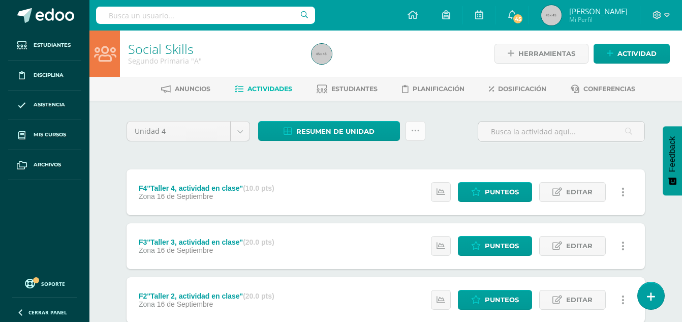
click at [418, 132] on icon at bounding box center [415, 131] width 9 height 9
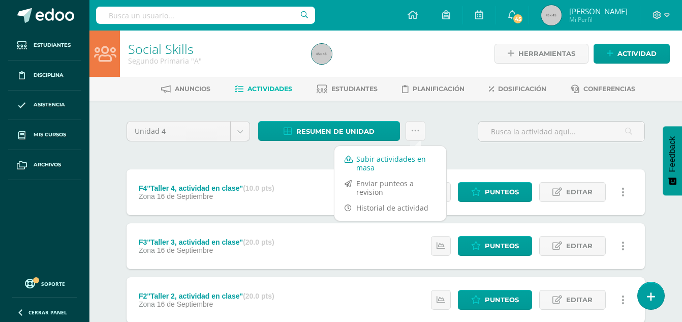
click at [390, 163] on link "Subir actividades en masa" at bounding box center [390, 163] width 112 height 24
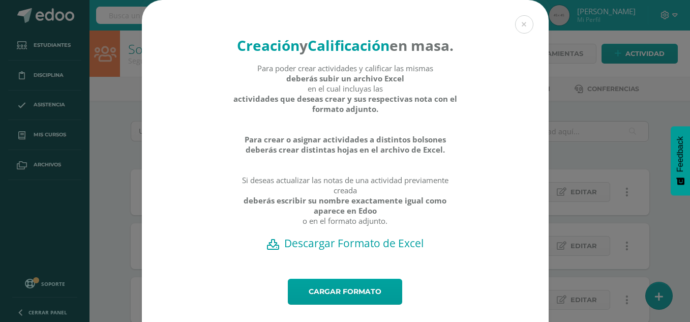
click at [360, 250] on h2 "Descargar Formato de Excel" at bounding box center [345, 243] width 371 height 14
click at [344, 304] on link "Cargar formato" at bounding box center [345, 292] width 114 height 26
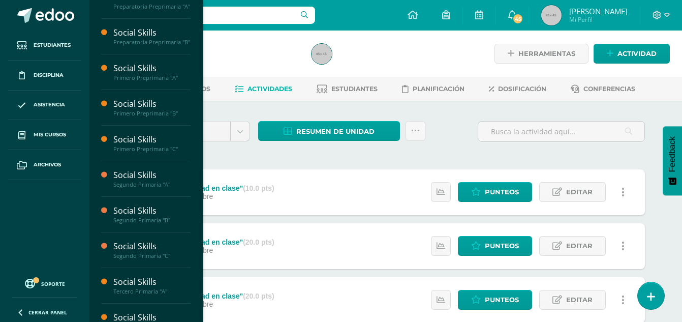
scroll to position [162, 0]
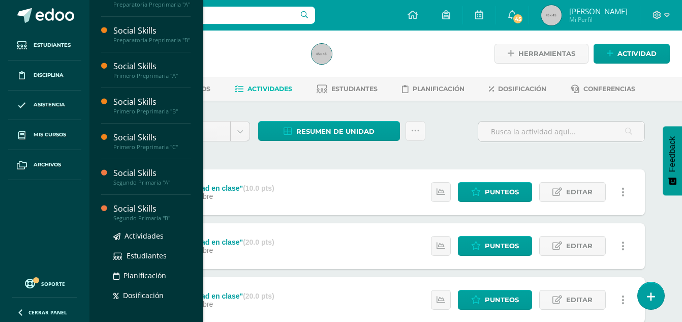
click at [127, 214] on div "Social Skills" at bounding box center [151, 209] width 77 height 12
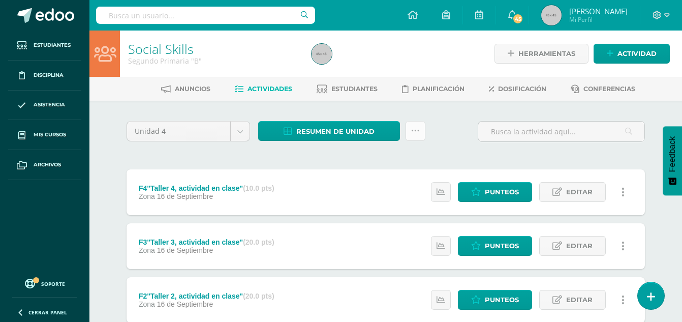
click at [418, 130] on icon at bounding box center [415, 131] width 9 height 9
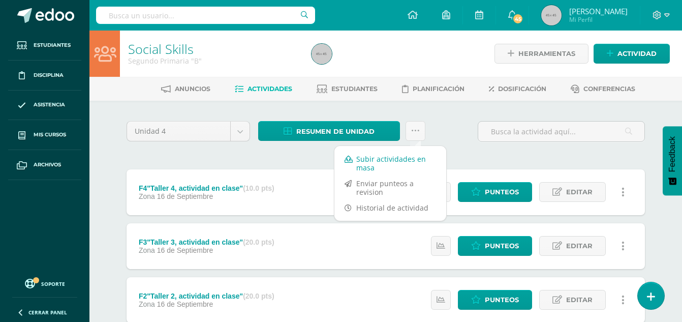
click at [388, 158] on link "Subir actividades en masa" at bounding box center [390, 163] width 112 height 24
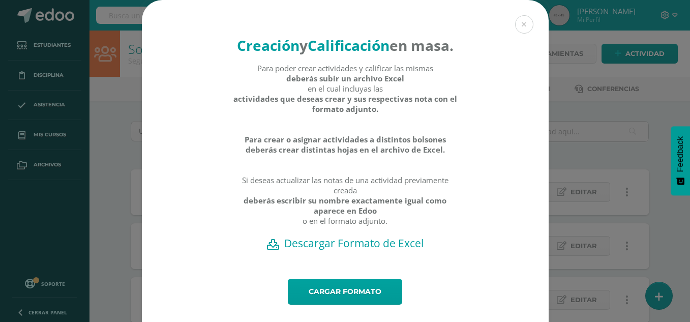
click at [365, 250] on h2 "Descargar Formato de Excel" at bounding box center [345, 243] width 371 height 14
click at [357, 304] on link "Cargar formato" at bounding box center [345, 292] width 114 height 26
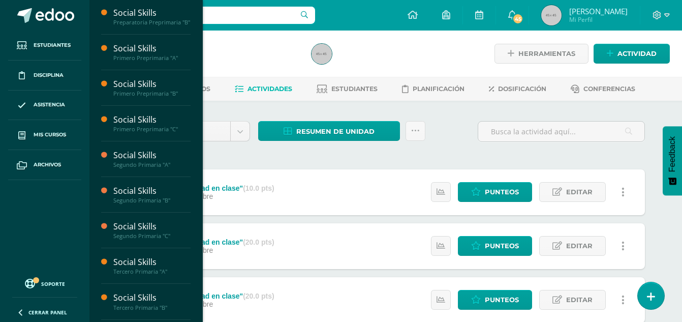
scroll to position [184, 0]
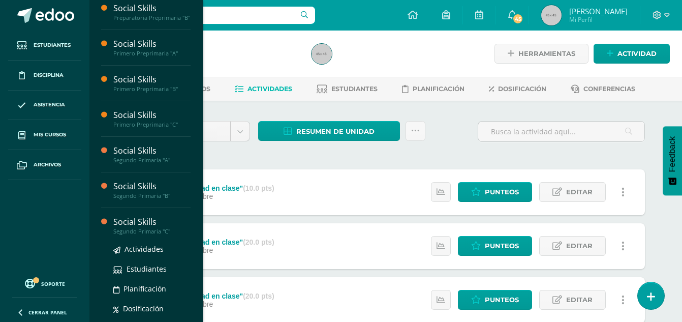
click at [143, 228] on div "Social Skills" at bounding box center [151, 222] width 77 height 12
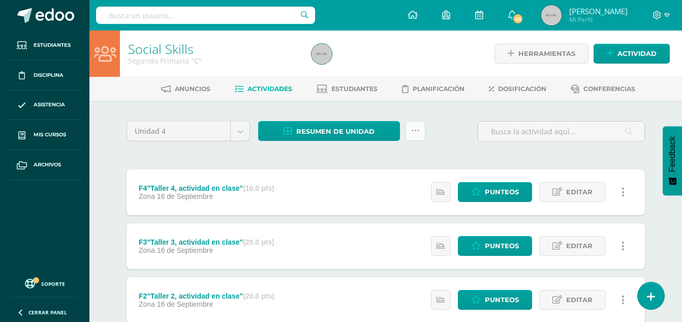
click at [418, 134] on icon at bounding box center [415, 131] width 9 height 9
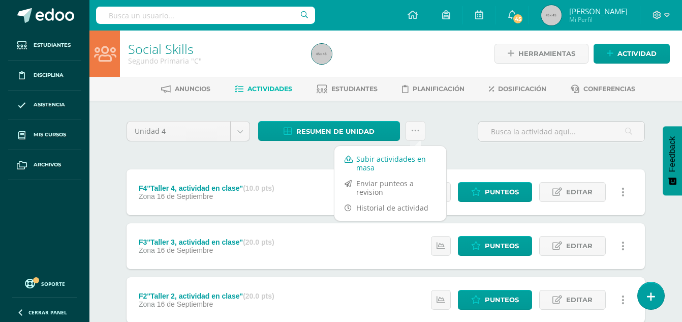
click at [383, 160] on link "Subir actividades en masa" at bounding box center [390, 163] width 112 height 24
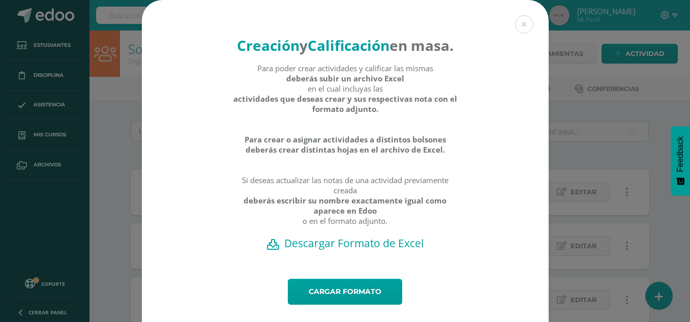
click at [370, 250] on h2 "Descargar Formato de Excel" at bounding box center [345, 243] width 371 height 14
click at [356, 304] on link "Cargar formato" at bounding box center [345, 292] width 114 height 26
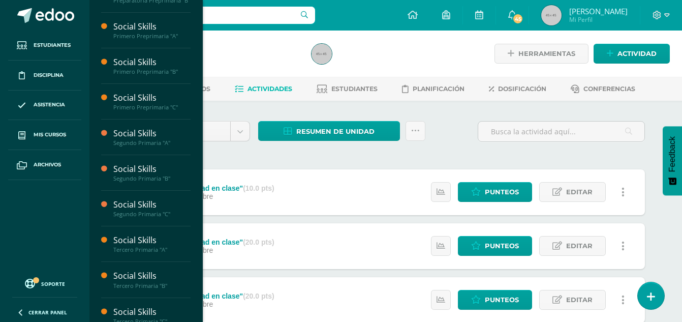
scroll to position [227, 0]
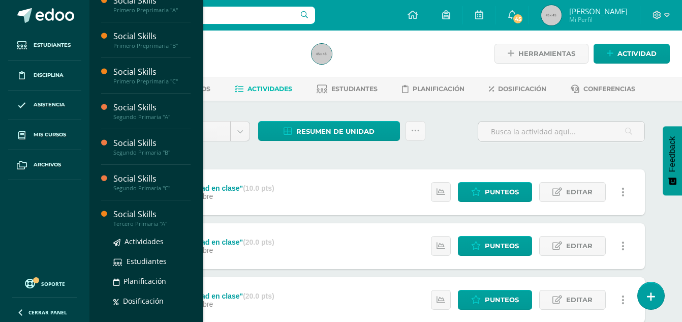
click at [136, 220] on div "Social Skills" at bounding box center [151, 214] width 77 height 12
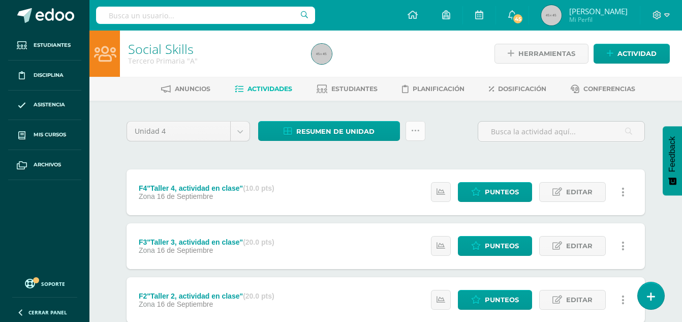
click at [415, 134] on icon at bounding box center [415, 131] width 9 height 9
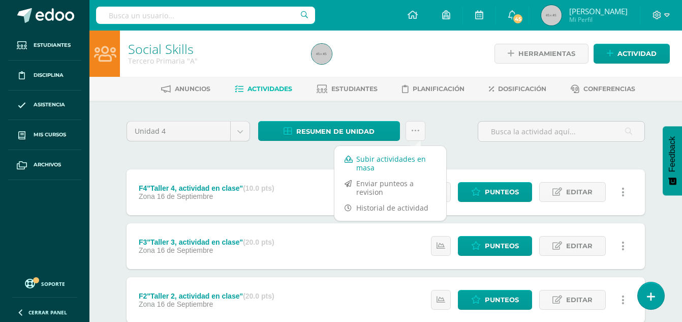
click at [391, 164] on link "Subir actividades en masa" at bounding box center [390, 163] width 112 height 24
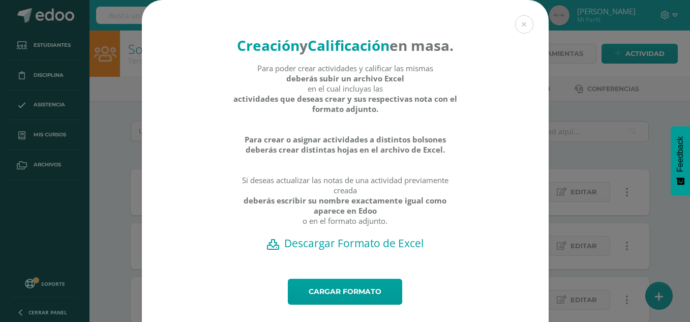
click at [335, 250] on h2 "Descargar Formato de Excel" at bounding box center [345, 243] width 371 height 14
click at [523, 22] on button at bounding box center [524, 24] width 18 height 18
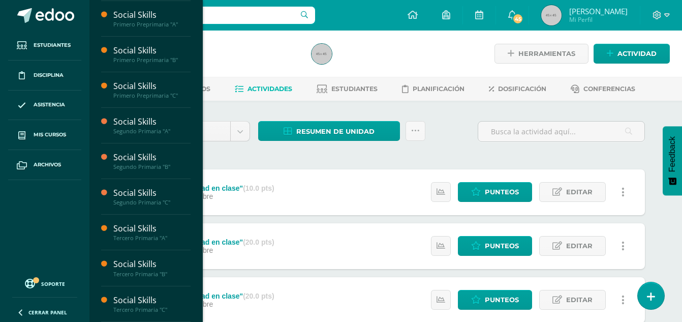
scroll to position [227, 0]
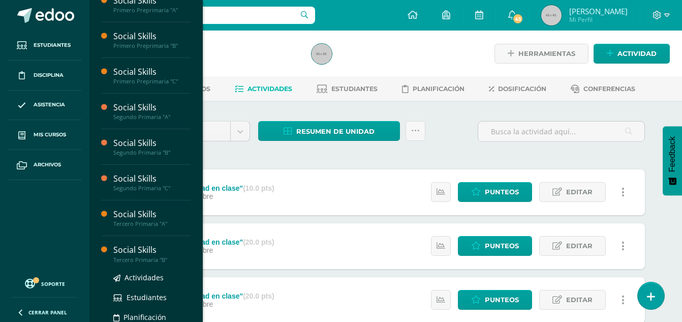
click at [132, 263] on div "Tercero Primaria "B"" at bounding box center [151, 259] width 77 height 7
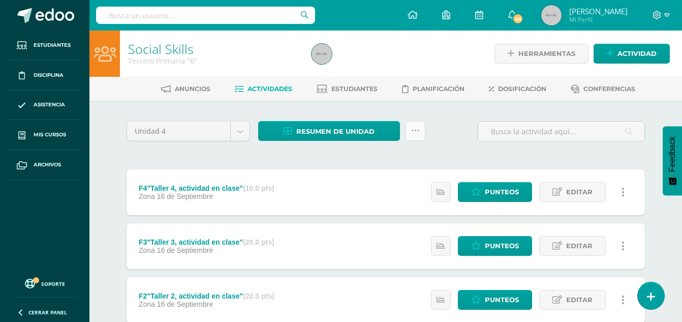
click at [417, 133] on icon at bounding box center [415, 131] width 9 height 9
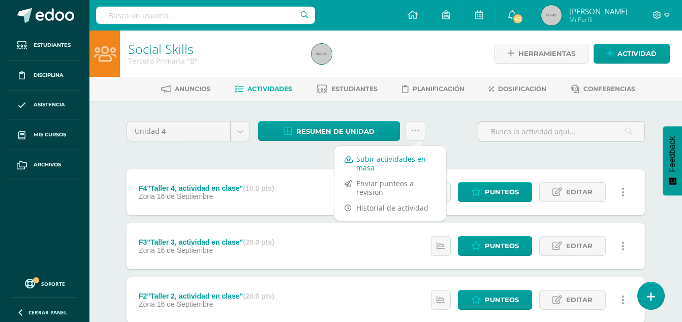
click at [391, 161] on link "Subir actividades en masa" at bounding box center [390, 163] width 112 height 24
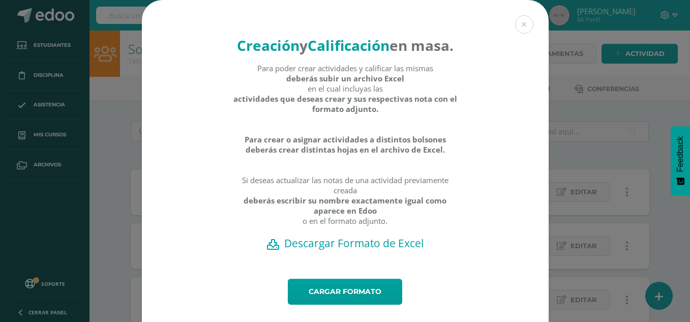
click at [362, 250] on h2 "Descargar Formato de Excel" at bounding box center [345, 243] width 371 height 14
click at [351, 304] on link "Cargar formato" at bounding box center [345, 292] width 114 height 26
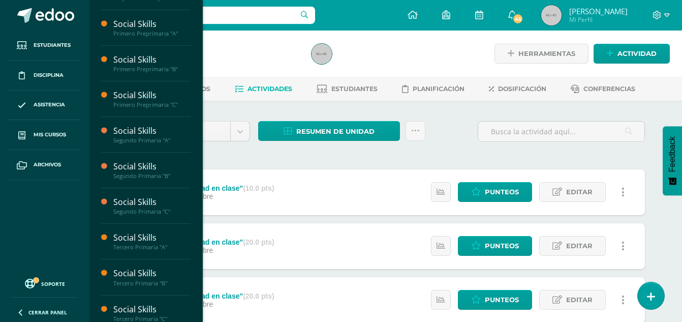
scroll to position [227, 0]
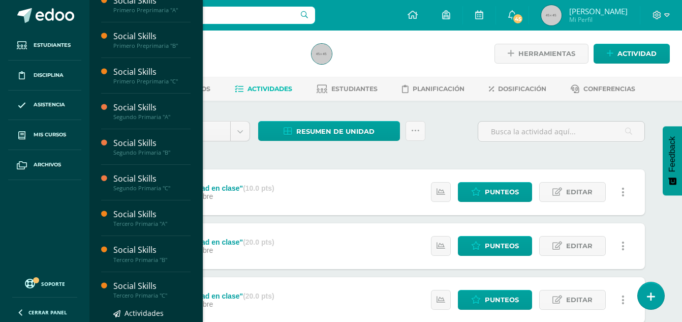
click at [134, 299] on div "Tercero Primaria "C"" at bounding box center [151, 295] width 77 height 7
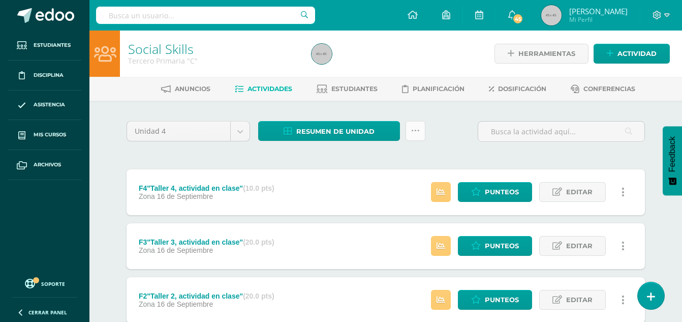
click at [418, 133] on icon at bounding box center [415, 131] width 9 height 9
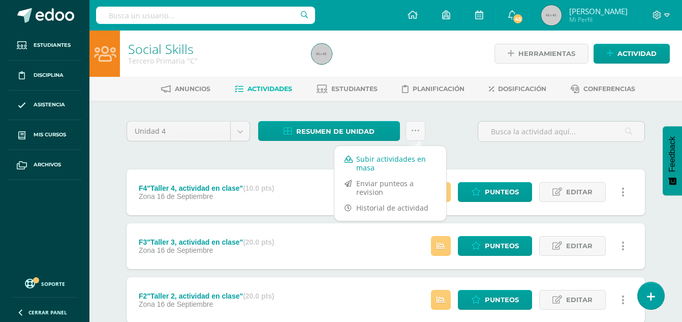
click at [387, 159] on link "Subir actividades en masa" at bounding box center [390, 163] width 112 height 24
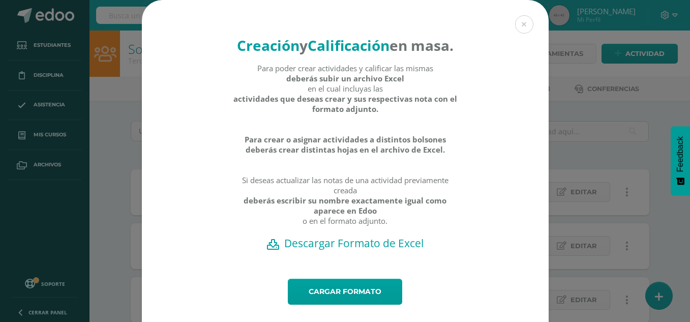
click at [363, 250] on h2 "Descargar Formato de Excel" at bounding box center [345, 243] width 371 height 14
click at [521, 24] on button at bounding box center [524, 24] width 18 height 18
